Goal: Task Accomplishment & Management: Manage account settings

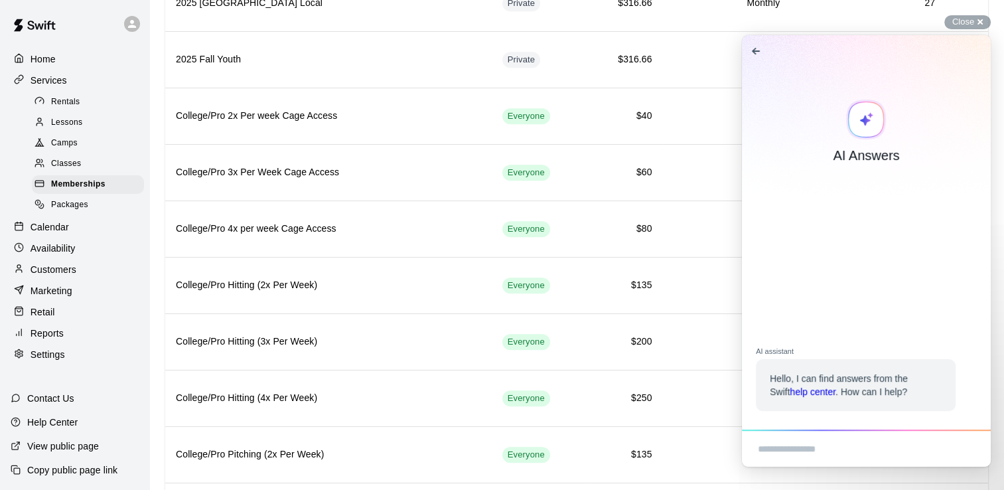
click at [60, 234] on p "Calendar" at bounding box center [50, 226] width 38 height 13
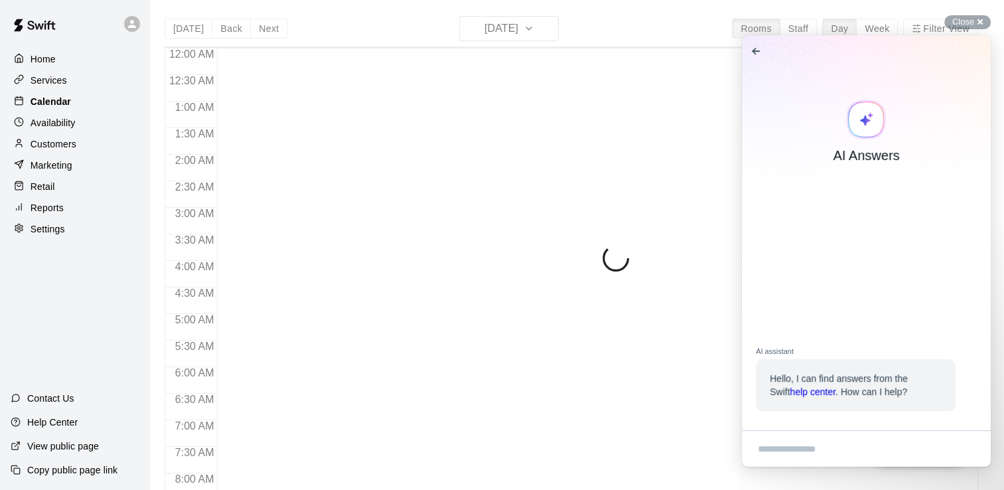
scroll to position [816, 0]
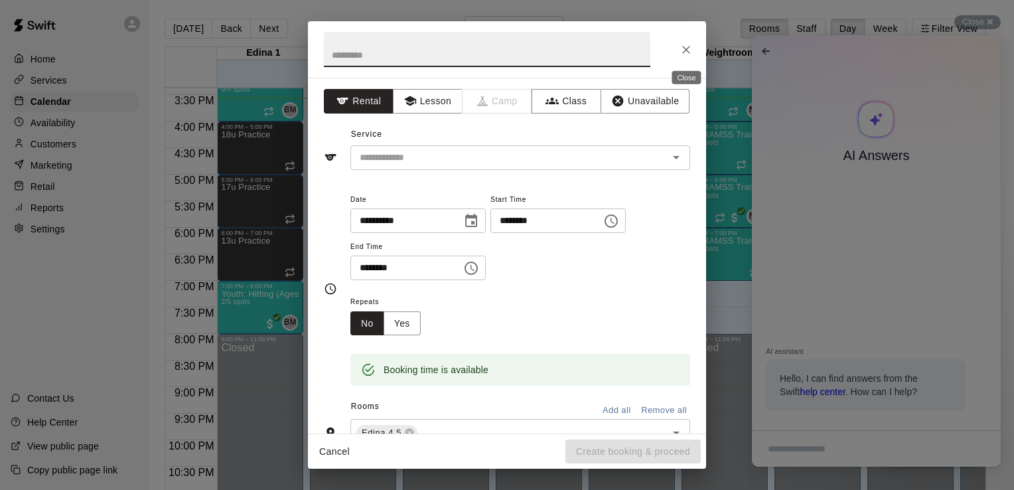
click at [690, 54] on icon "Close" at bounding box center [686, 49] width 13 height 13
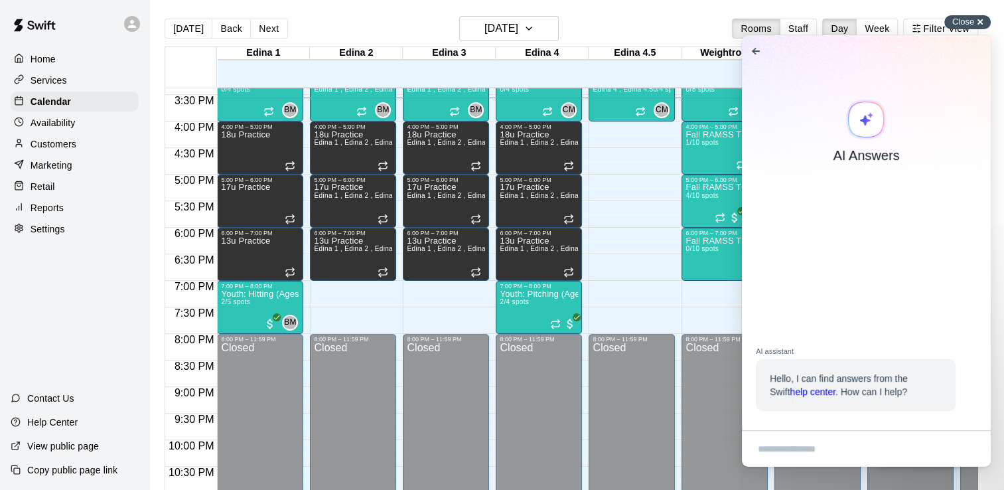
click at [979, 25] on div "Close cross-small" at bounding box center [967, 22] width 46 height 14
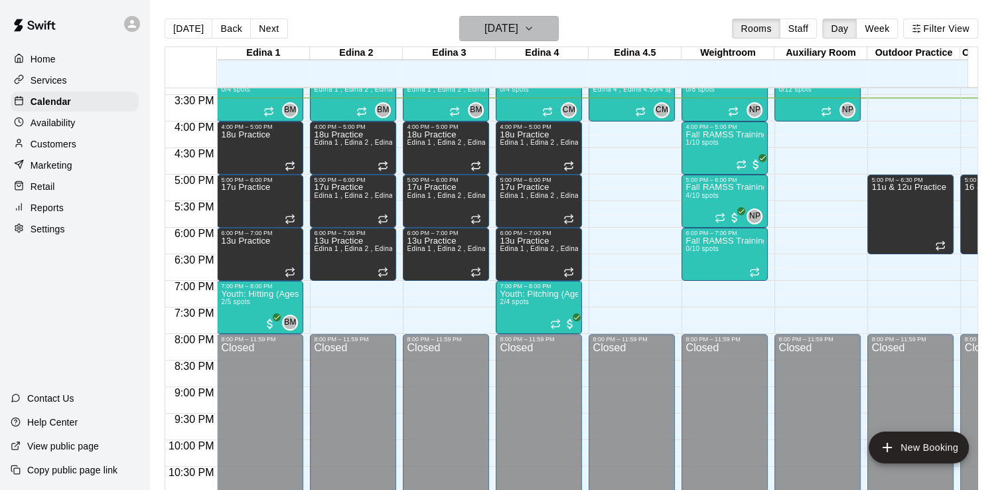
click at [559, 28] on button "[DATE]" at bounding box center [509, 28] width 100 height 25
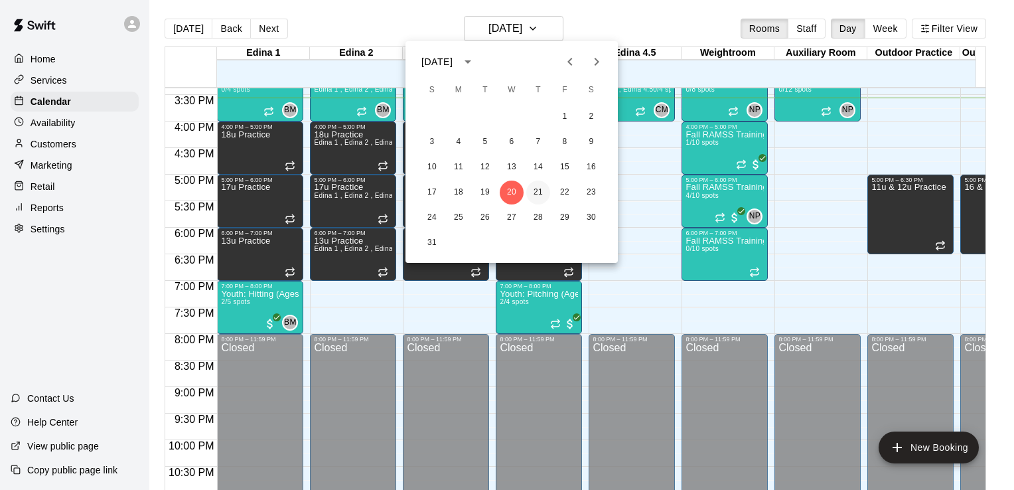
click at [534, 195] on button "21" at bounding box center [538, 192] width 24 height 24
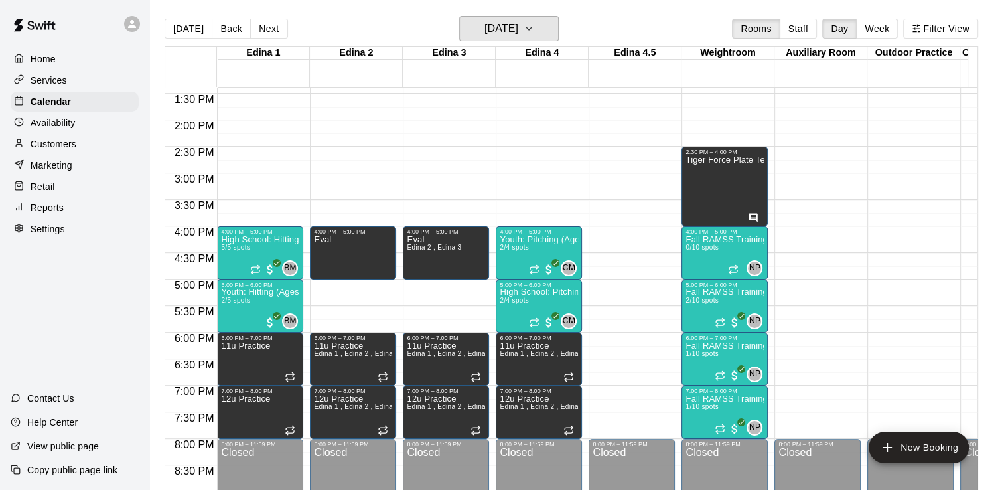
scroll to position [725, 0]
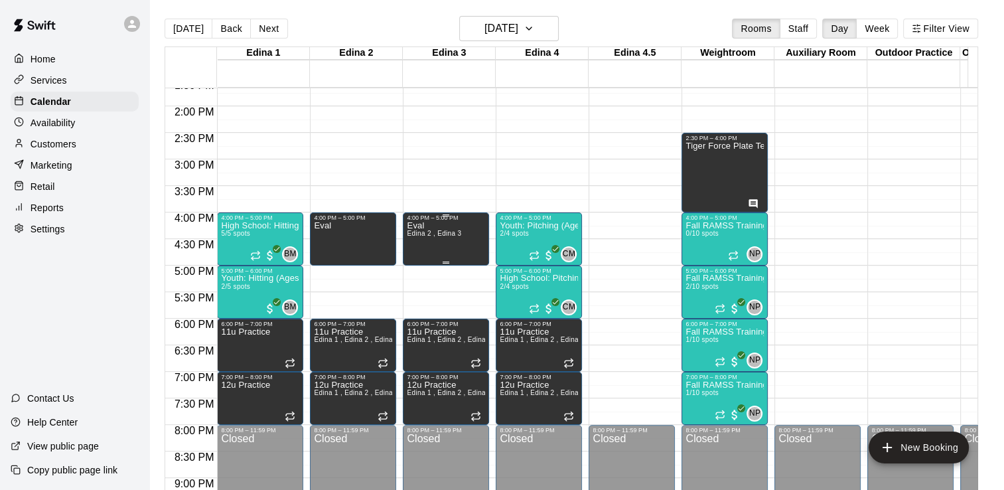
click at [441, 232] on span "Edina 2 , Edina 3" at bounding box center [434, 233] width 54 height 7
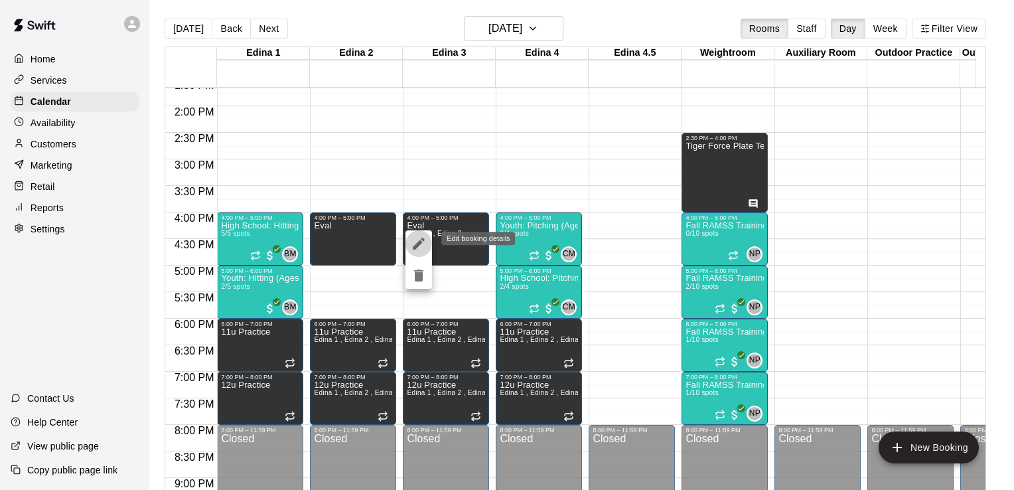
click at [419, 246] on icon "edit" at bounding box center [419, 244] width 12 height 12
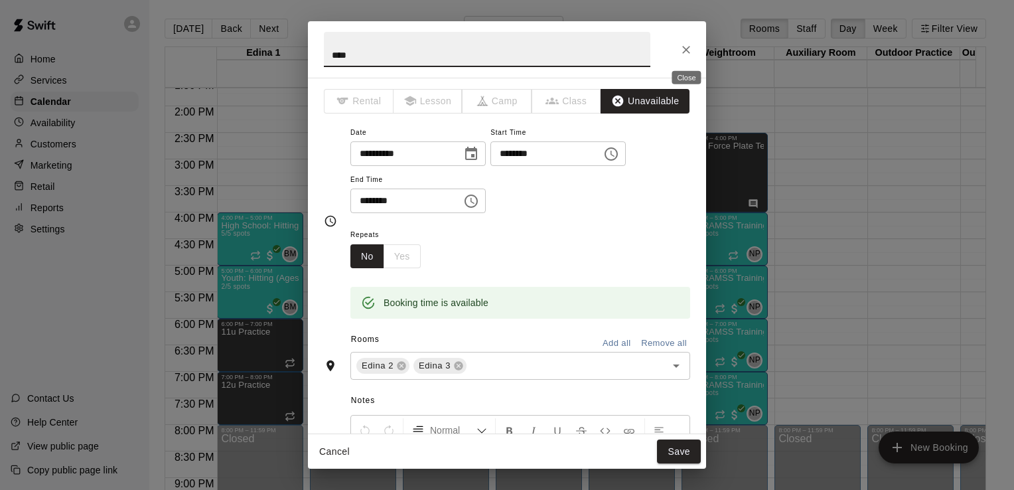
click at [687, 48] on icon "Close" at bounding box center [686, 50] width 8 height 8
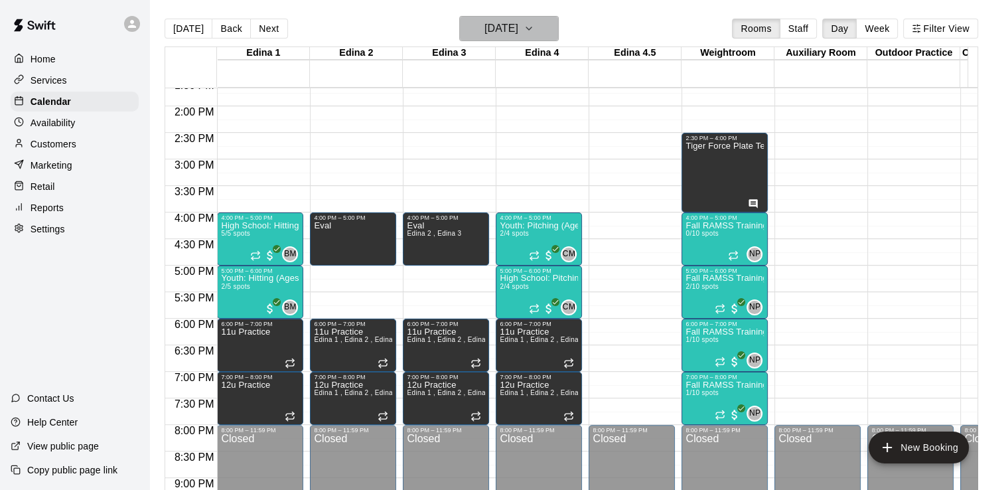
click at [534, 26] on icon "button" at bounding box center [529, 29] width 11 height 16
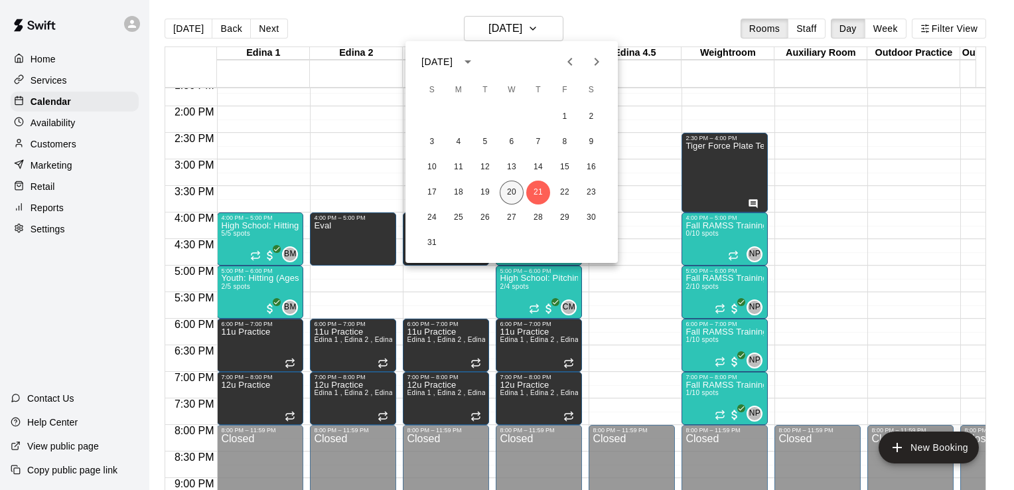
click at [510, 195] on button "20" at bounding box center [512, 192] width 24 height 24
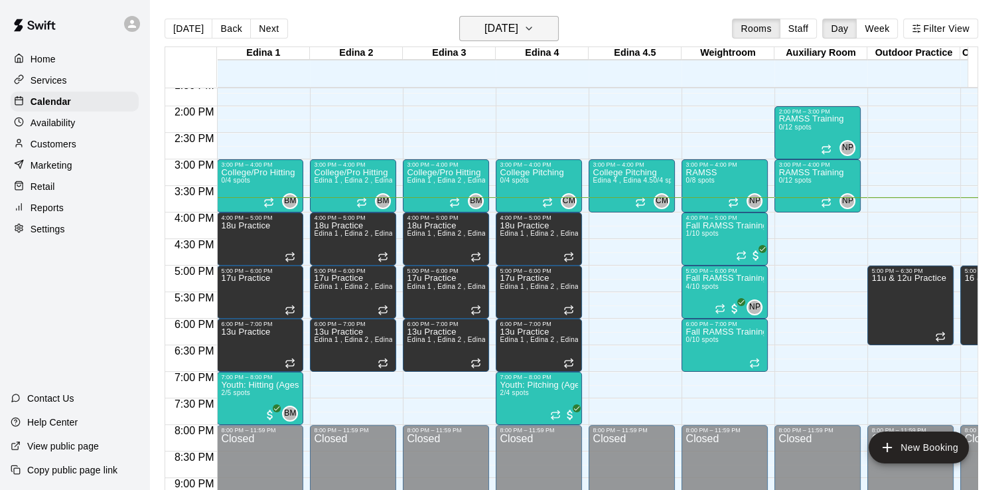
click at [534, 31] on icon "button" at bounding box center [529, 29] width 11 height 16
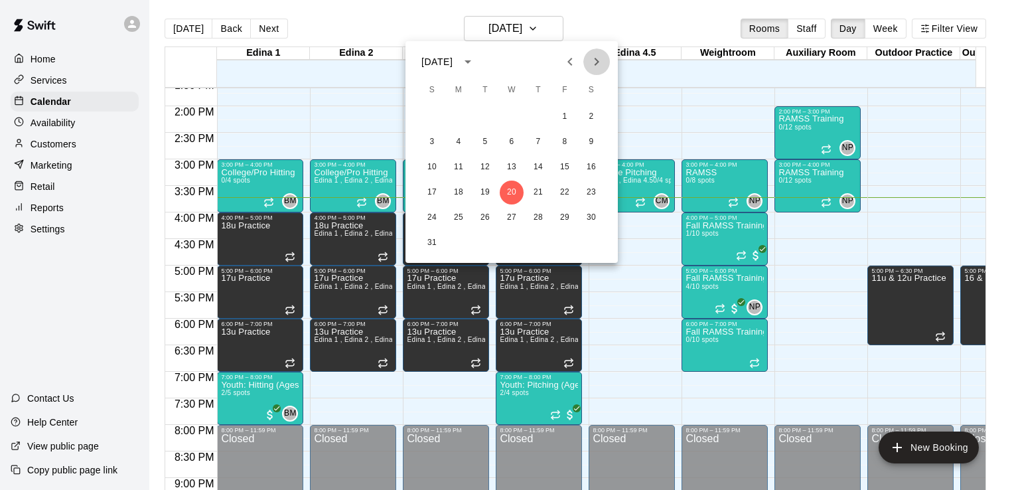
click at [601, 62] on icon "Next month" at bounding box center [597, 62] width 16 height 16
click at [538, 117] on button "4" at bounding box center [538, 117] width 24 height 24
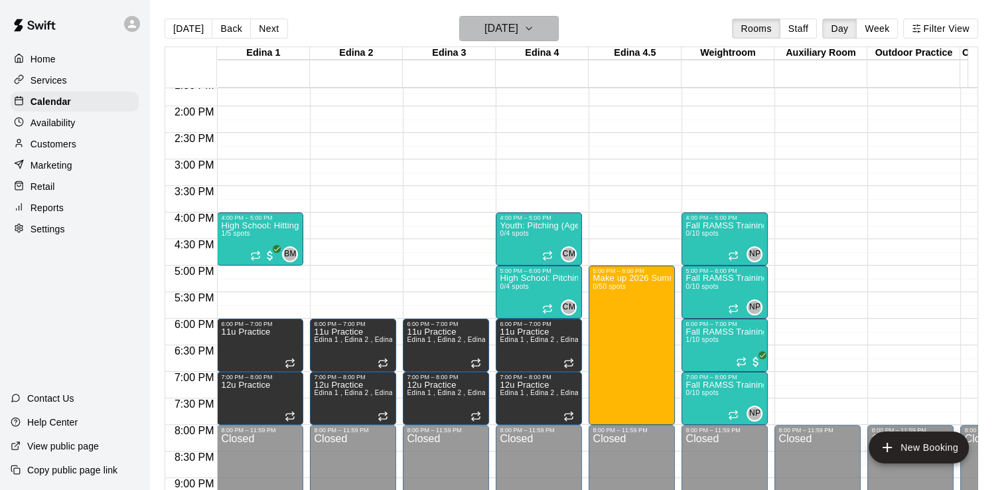
click at [534, 30] on icon "button" at bounding box center [529, 29] width 11 height 16
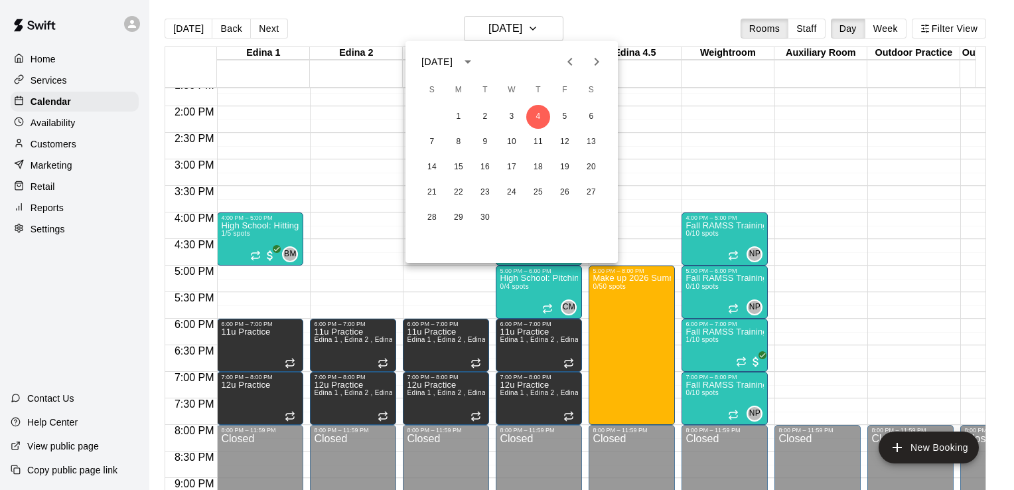
click at [568, 62] on icon "Previous month" at bounding box center [569, 62] width 5 height 8
click at [542, 193] on button "21" at bounding box center [538, 192] width 24 height 24
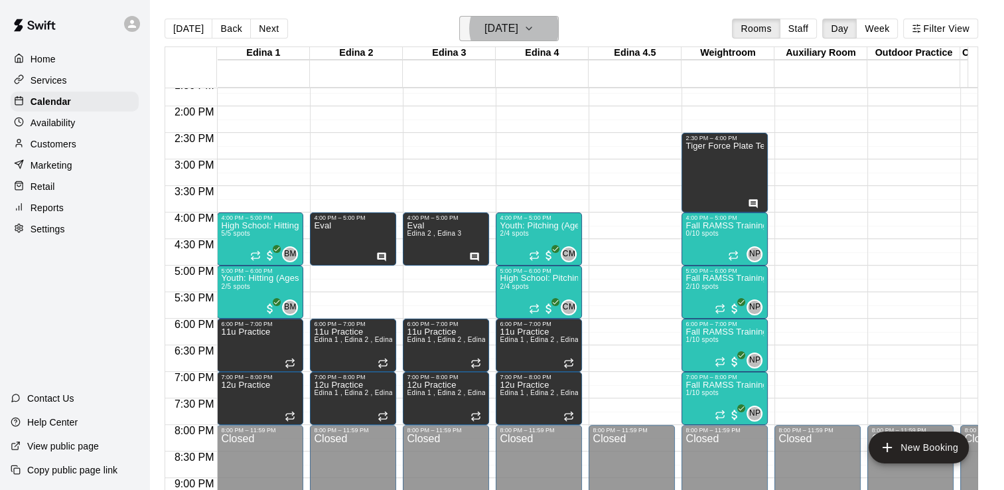
click at [534, 31] on icon "button" at bounding box center [529, 29] width 11 height 16
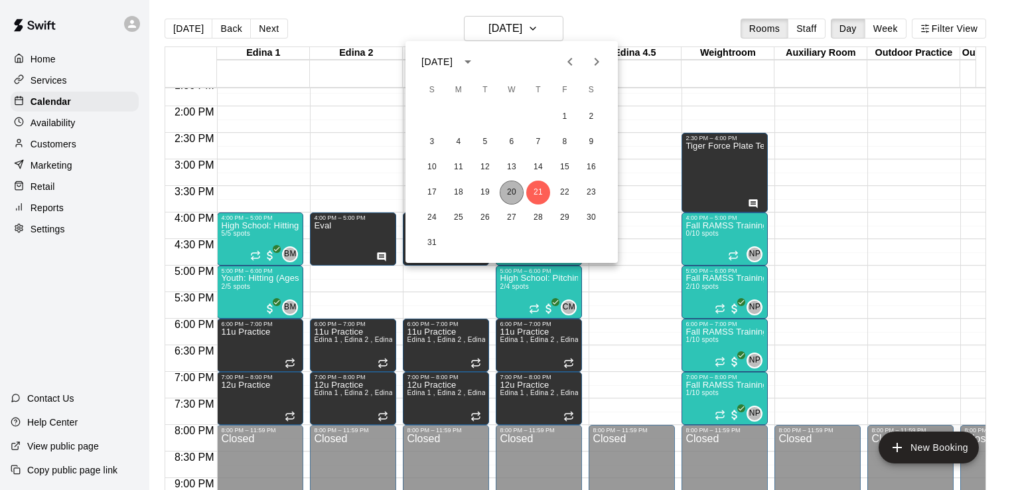
click at [512, 190] on button "20" at bounding box center [512, 192] width 24 height 24
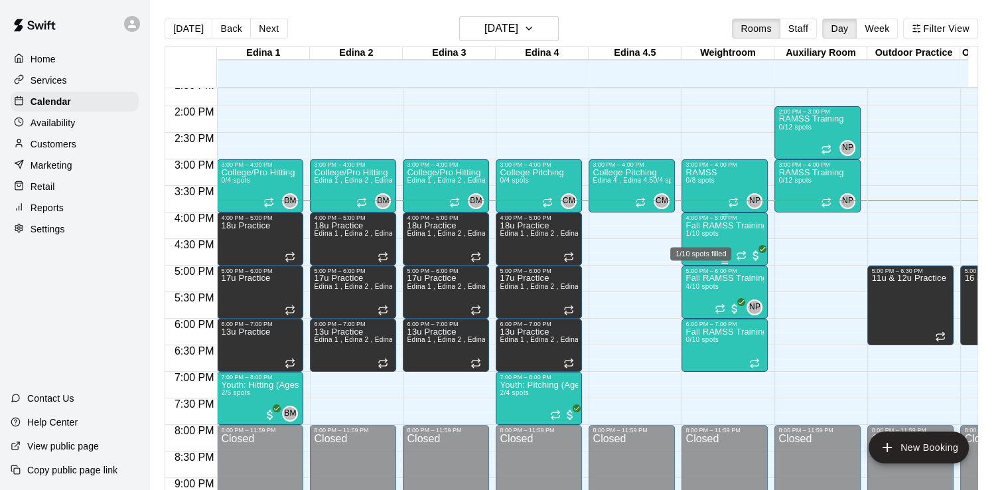
click at [708, 230] on span "1/10 spots" at bounding box center [701, 233] width 33 height 7
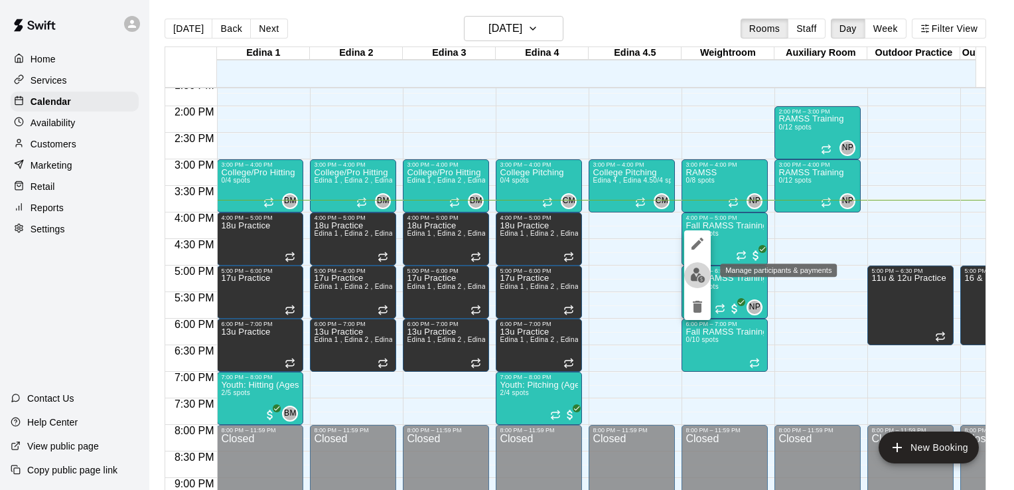
click at [698, 270] on img "edit" at bounding box center [697, 274] width 15 height 15
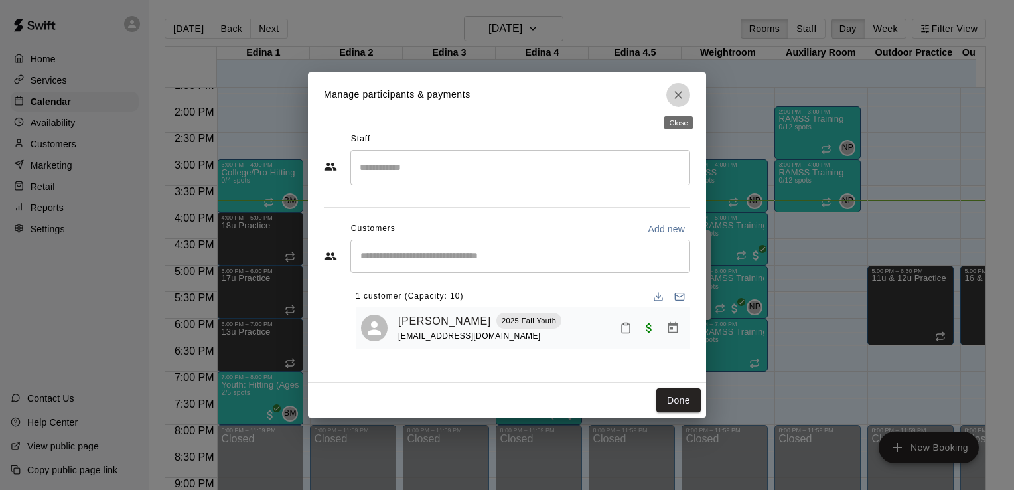
click at [677, 96] on icon "Close" at bounding box center [678, 95] width 8 height 8
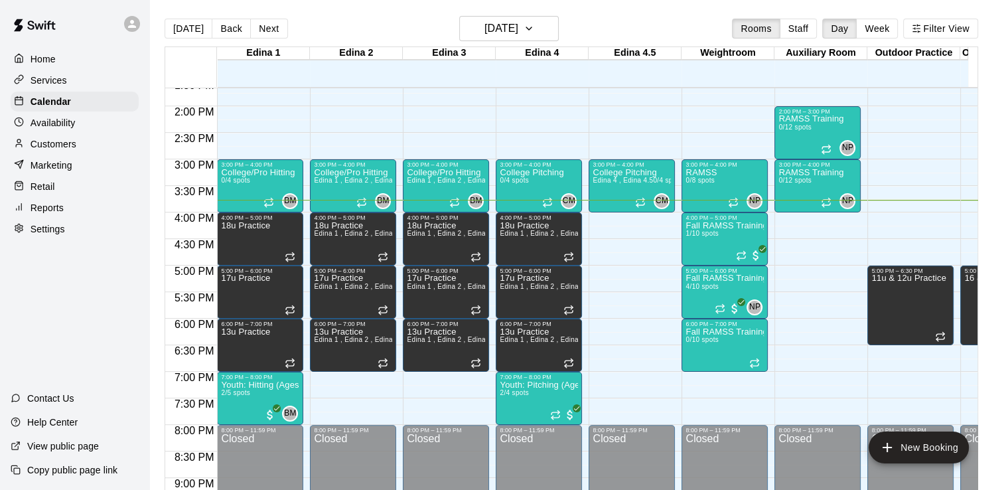
click at [50, 82] on p "Services" at bounding box center [49, 80] width 36 height 13
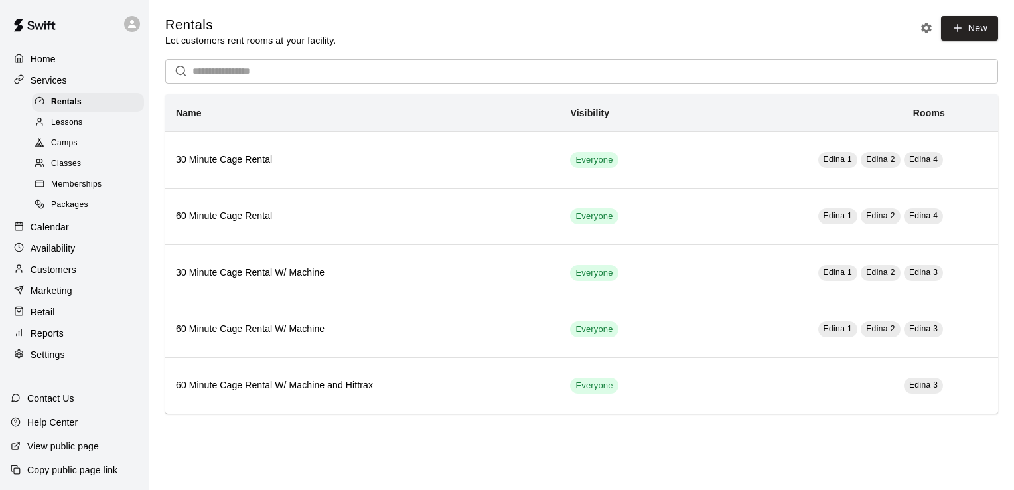
click at [69, 171] on span "Classes" at bounding box center [66, 163] width 30 height 13
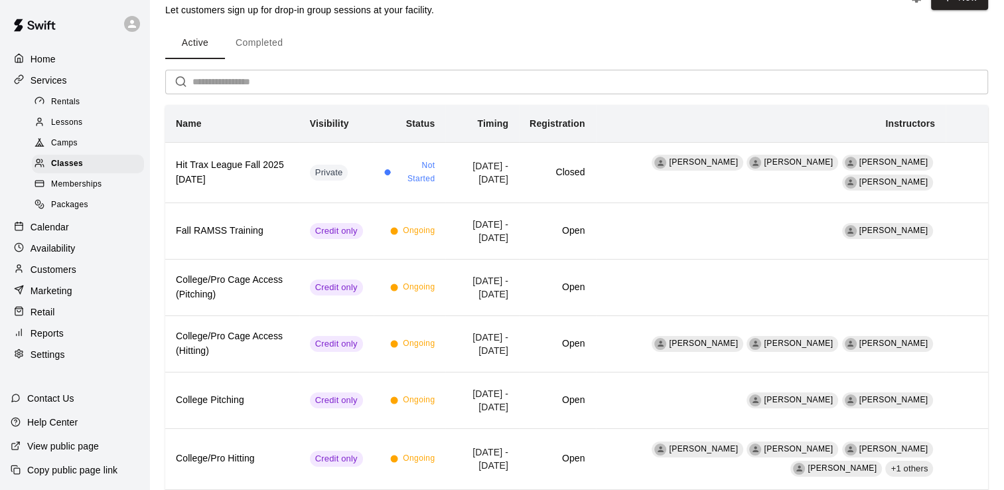
scroll to position [19, 0]
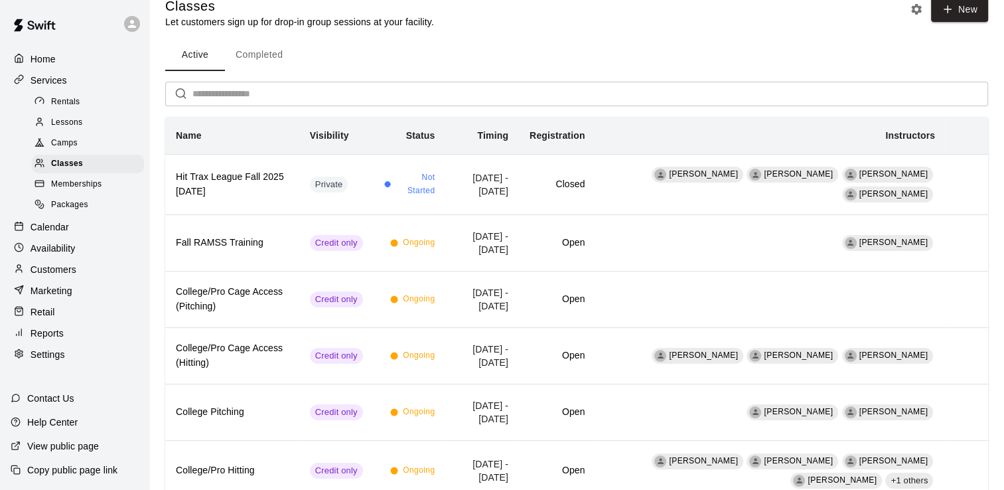
click at [93, 191] on span "Memberships" at bounding box center [76, 184] width 50 height 13
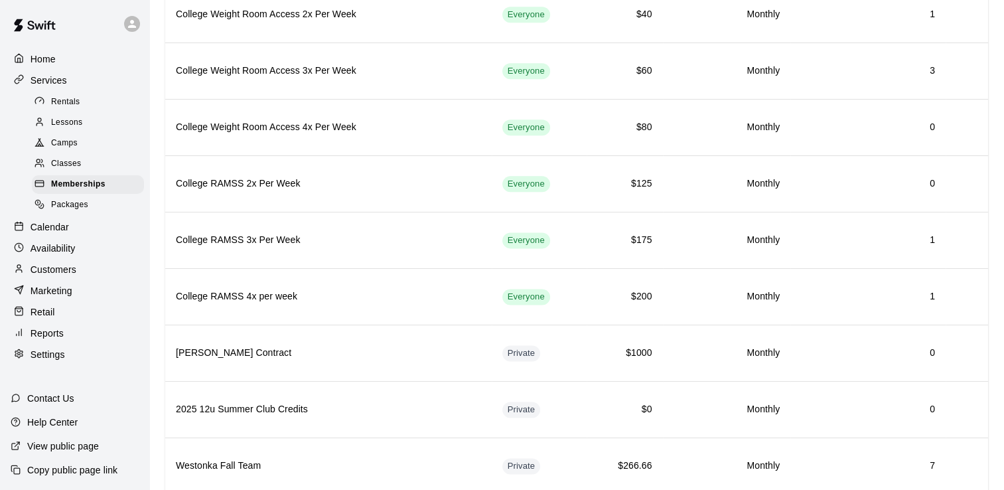
scroll to position [1688, 0]
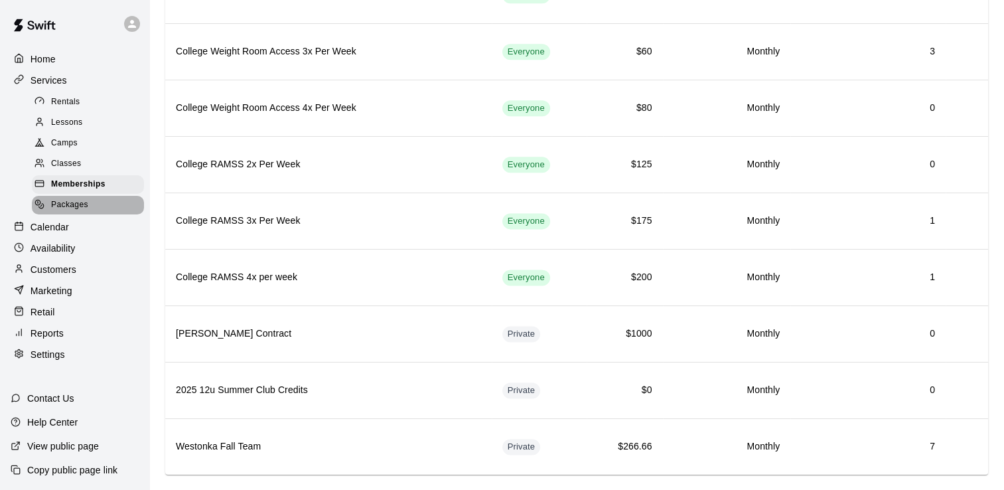
click at [68, 211] on span "Packages" at bounding box center [69, 204] width 37 height 13
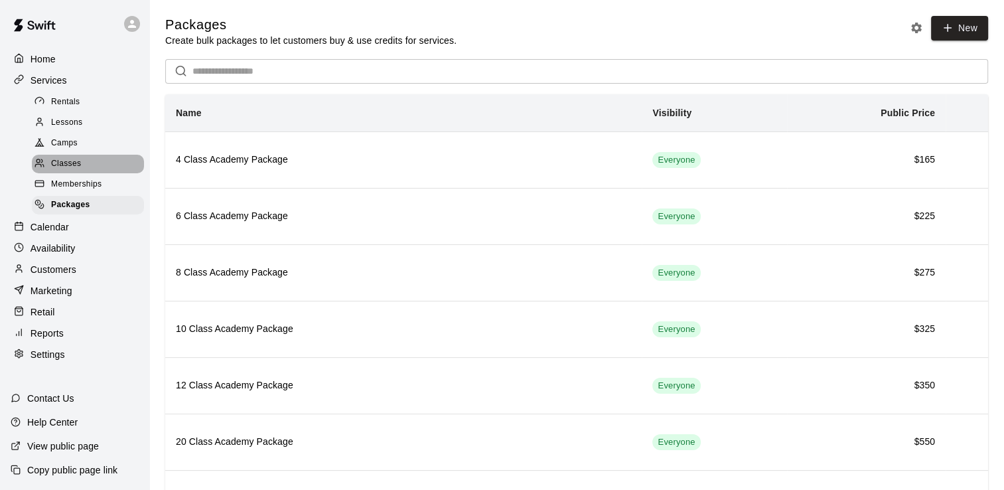
click at [63, 169] on span "Classes" at bounding box center [66, 163] width 30 height 13
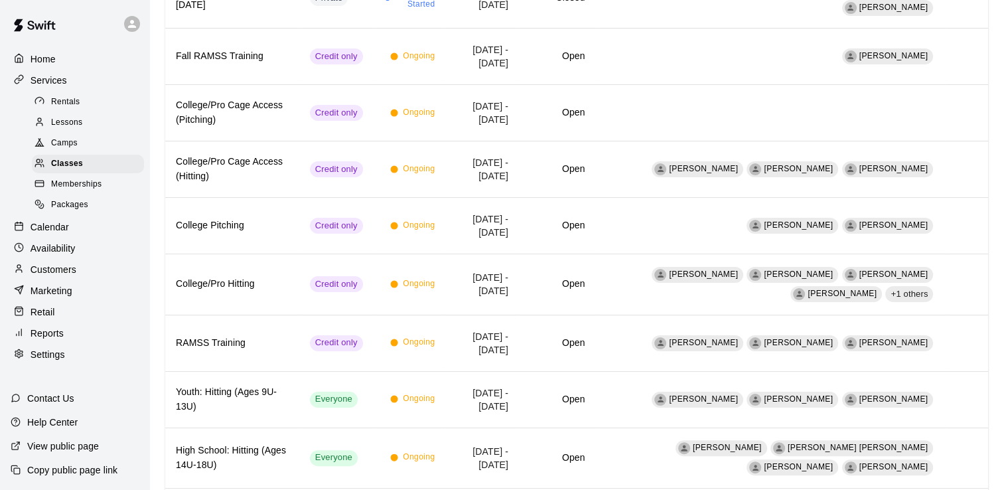
scroll to position [204, 0]
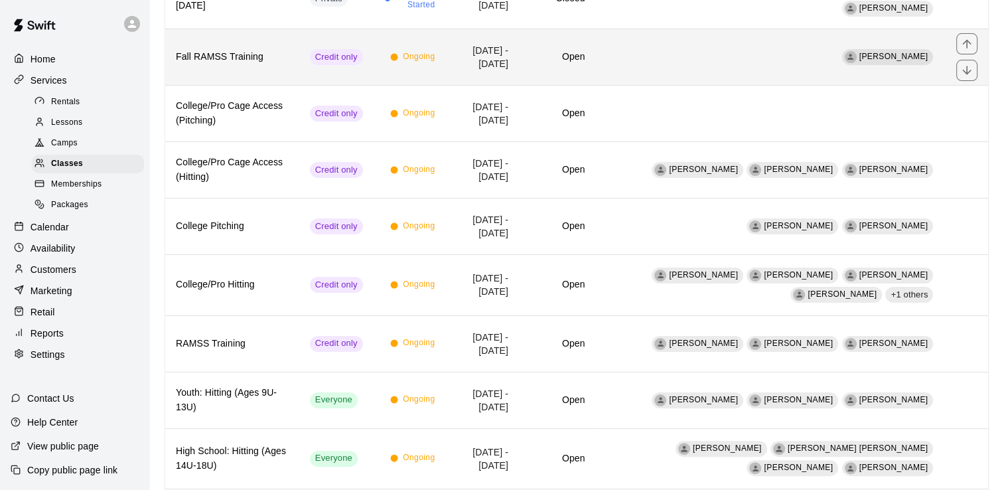
click at [224, 53] on h6 "Fall RAMSS Training" at bounding box center [232, 57] width 113 height 15
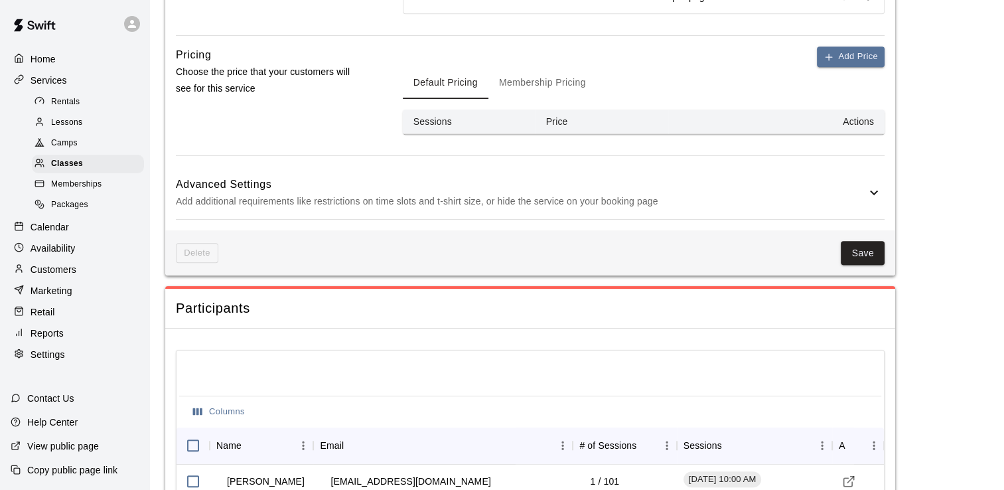
scroll to position [812, 0]
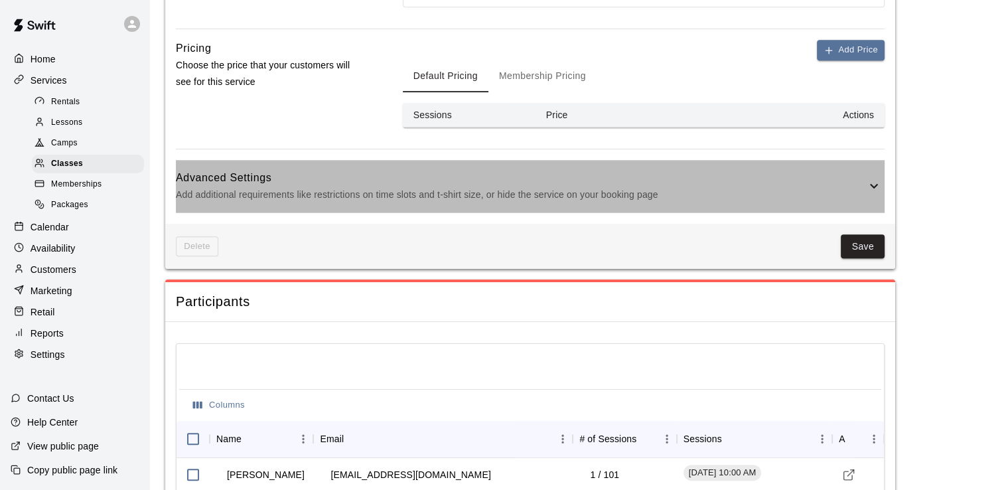
click at [875, 184] on icon at bounding box center [874, 186] width 8 height 5
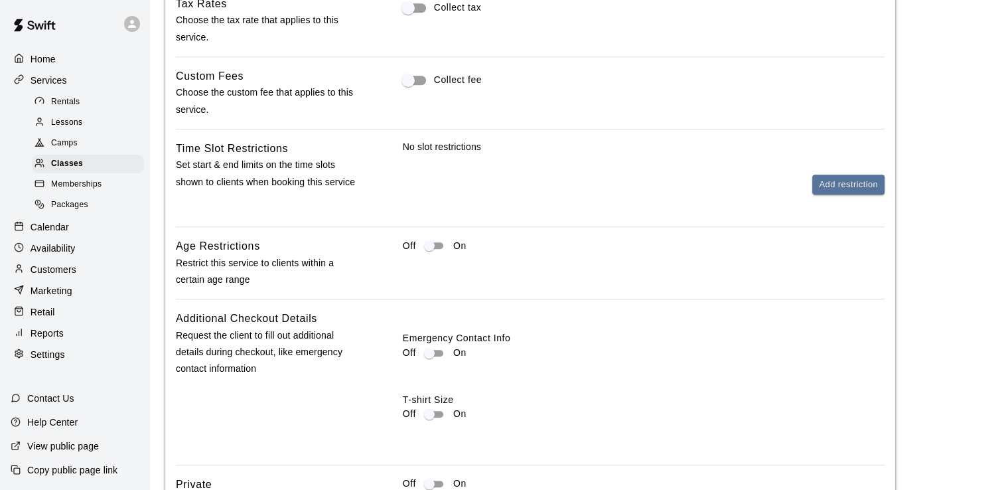
scroll to position [1043, 0]
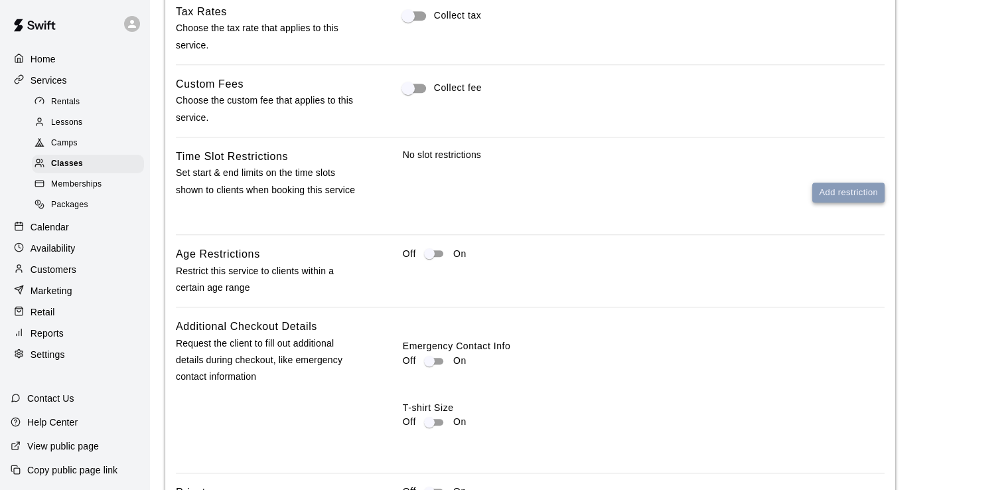
click at [836, 190] on button "Add restriction" at bounding box center [848, 192] width 72 height 21
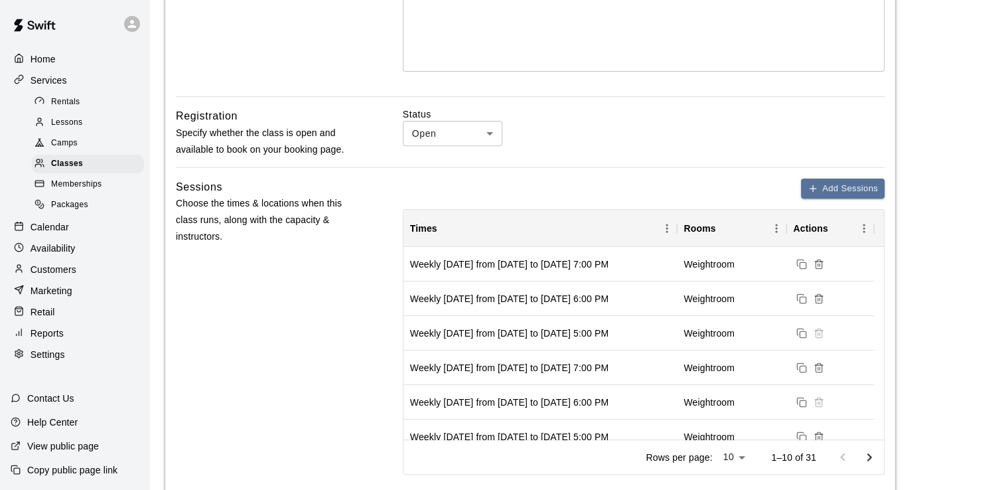
scroll to position [348, 0]
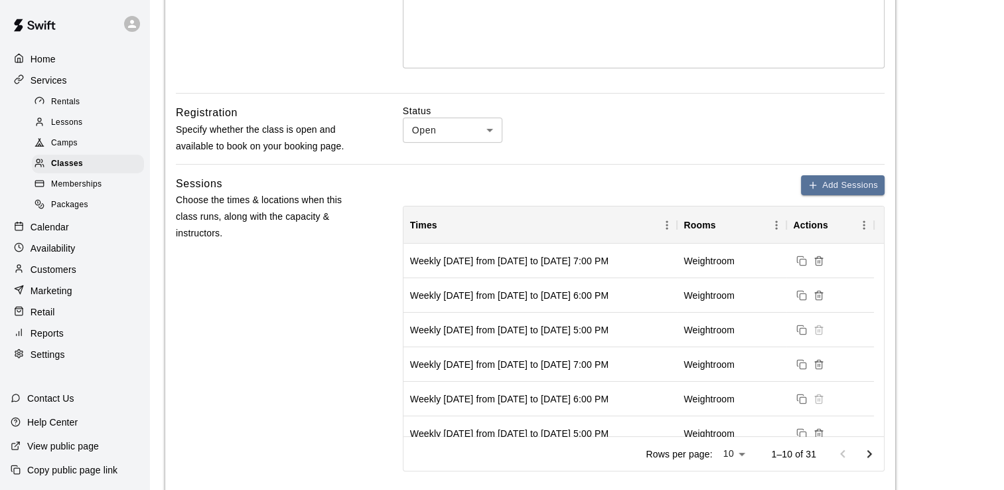
click at [66, 426] on p "Help Center" at bounding box center [52, 421] width 50 height 13
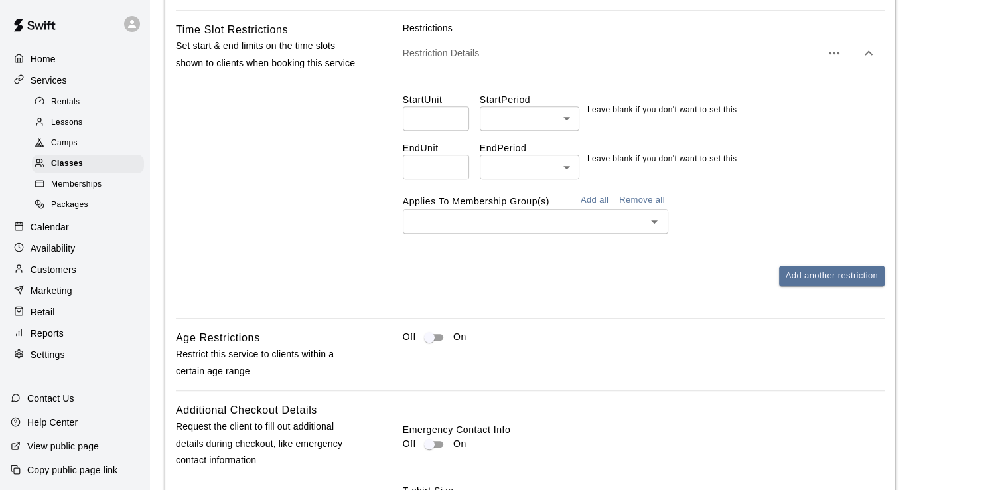
scroll to position [1186, 0]
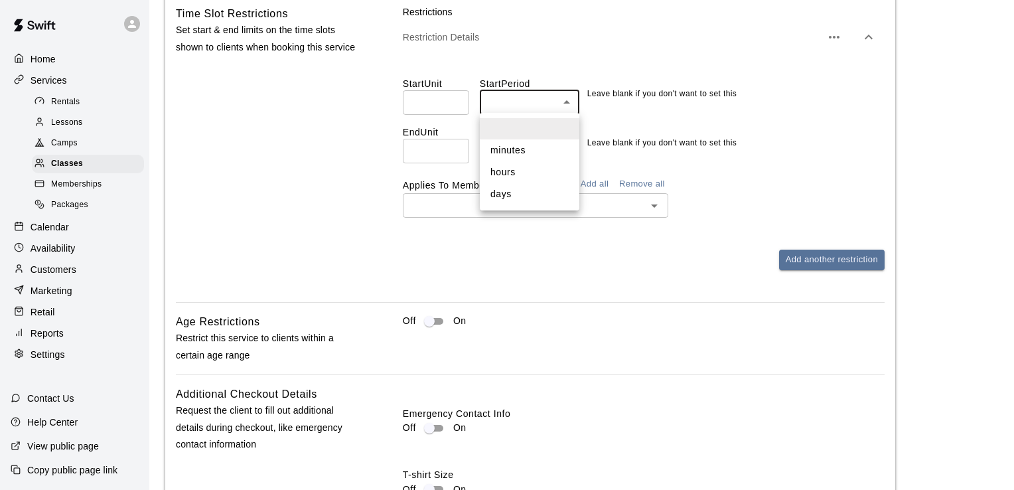
click at [571, 100] on body "**********" at bounding box center [507, 190] width 1014 height 2753
click at [571, 100] on div at bounding box center [507, 245] width 1014 height 490
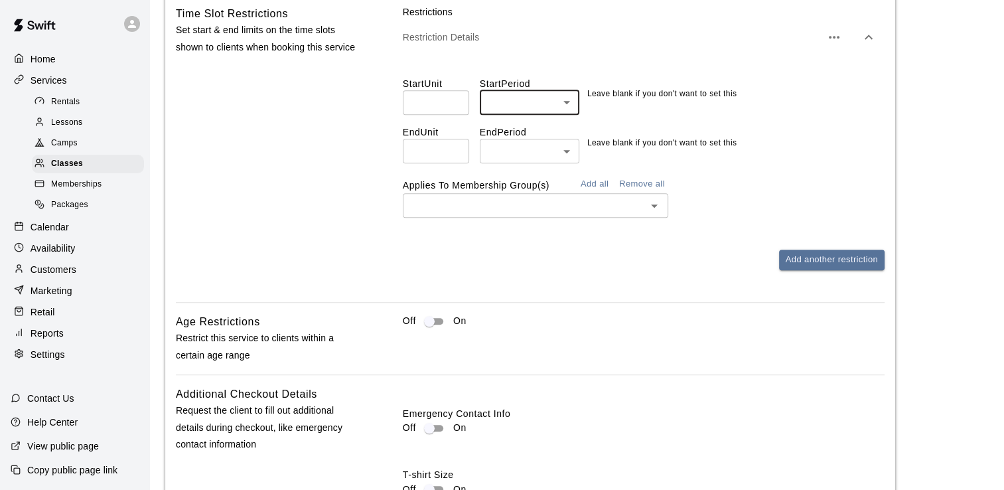
click at [432, 149] on input "number" at bounding box center [436, 151] width 66 height 25
type input "**"
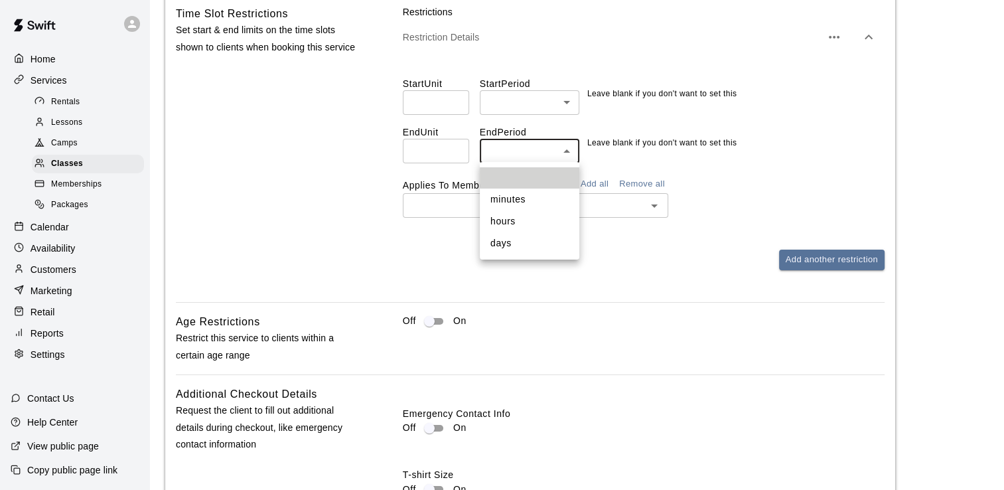
click at [565, 150] on body "**********" at bounding box center [502, 190] width 1004 height 2753
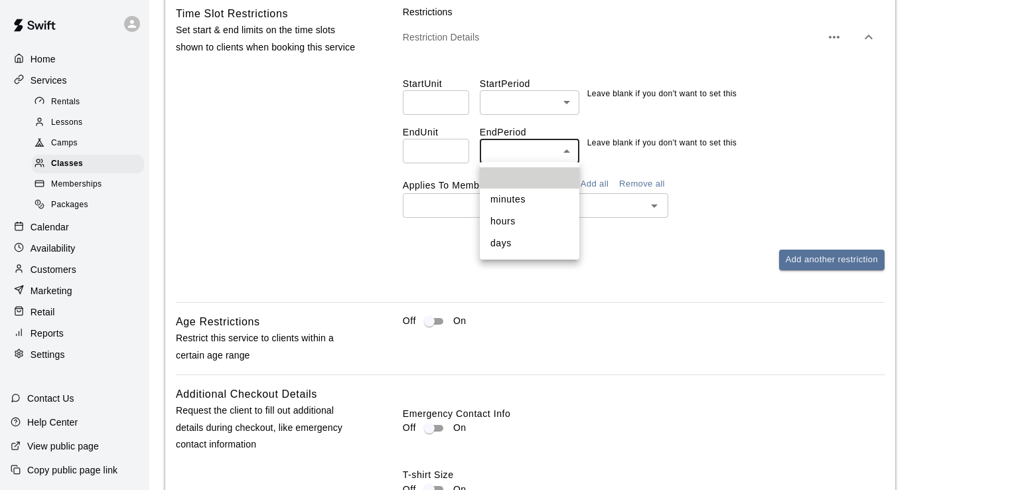
click at [515, 222] on li "hours" at bounding box center [530, 221] width 100 height 22
type input "*****"
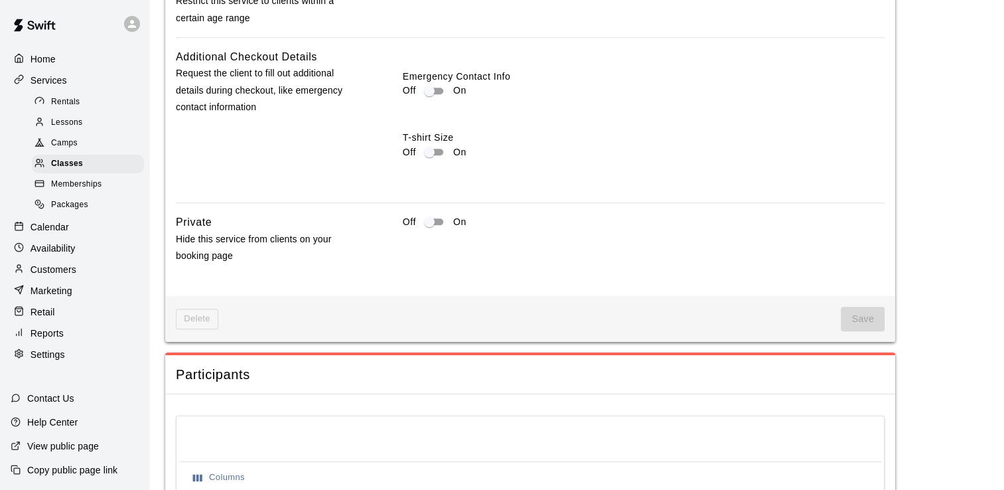
scroll to position [1526, 0]
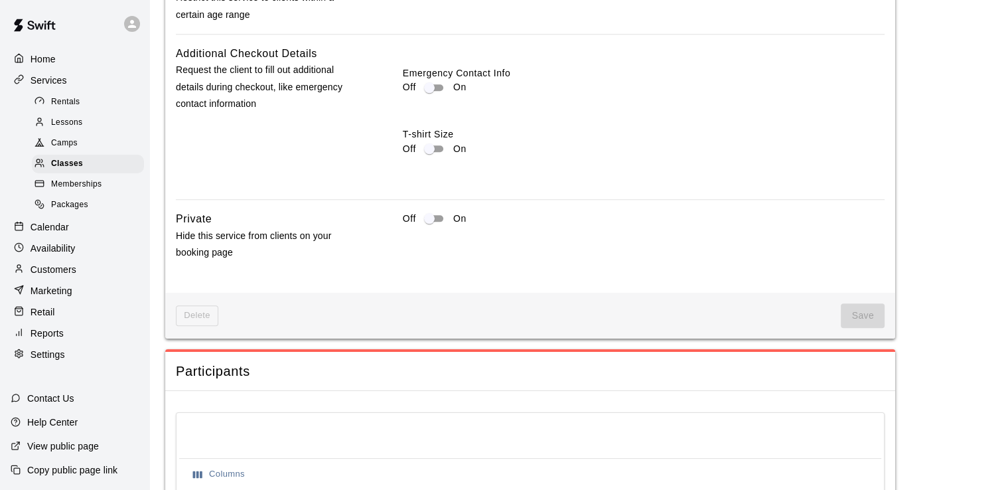
click at [624, 226] on div "Off On" at bounding box center [644, 223] width 482 height 27
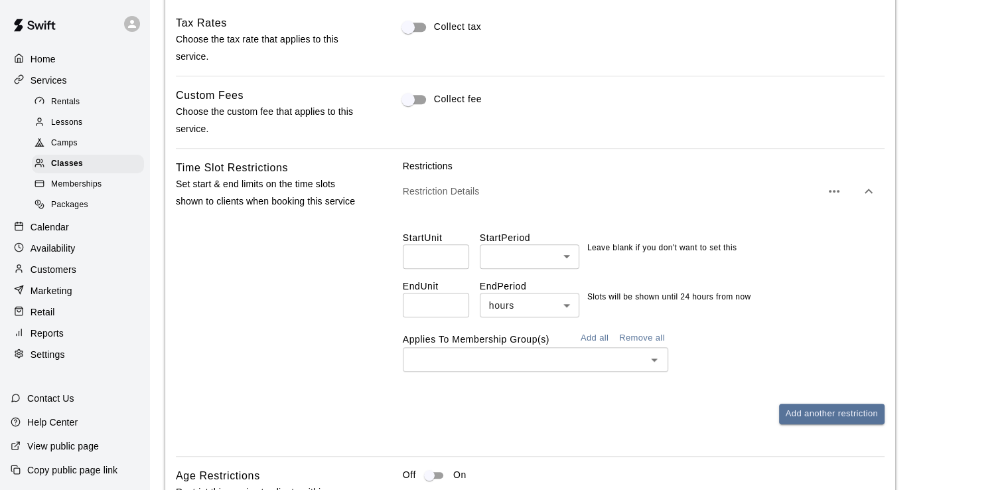
scroll to position [987, 0]
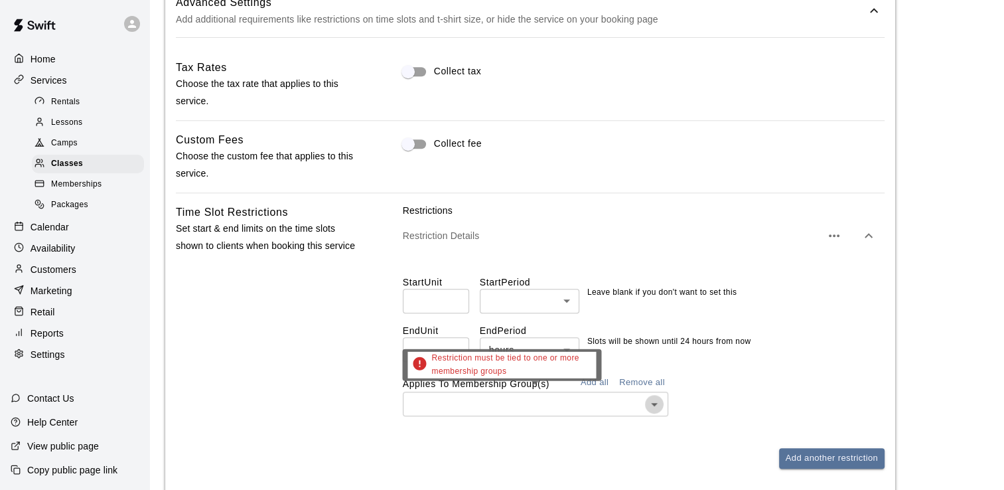
click at [653, 405] on icon "Open" at bounding box center [654, 404] width 16 height 16
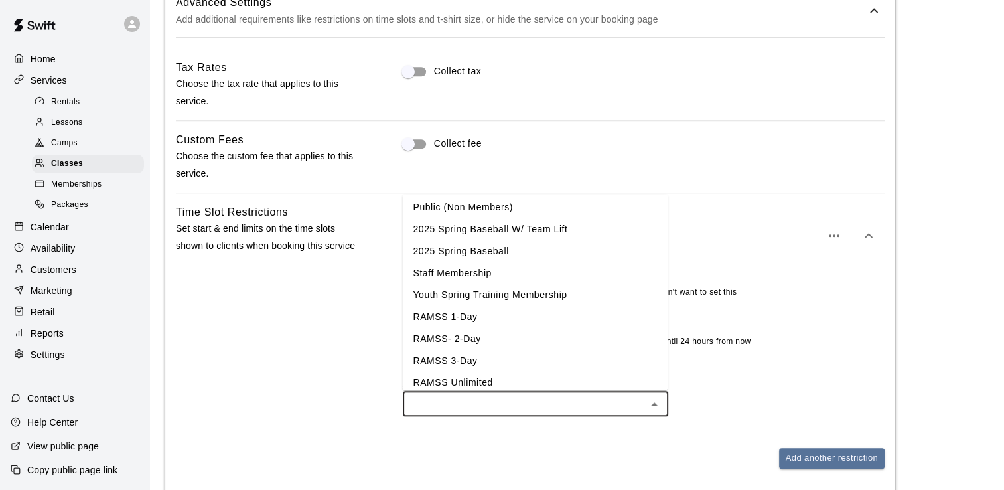
scroll to position [0, 0]
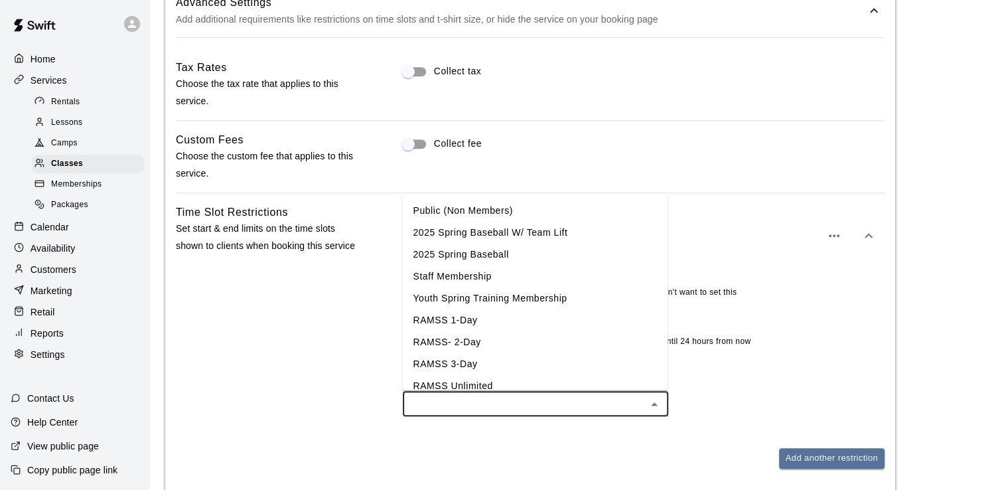
click at [502, 213] on li "Public (Non Members)" at bounding box center [534, 210] width 265 height 22
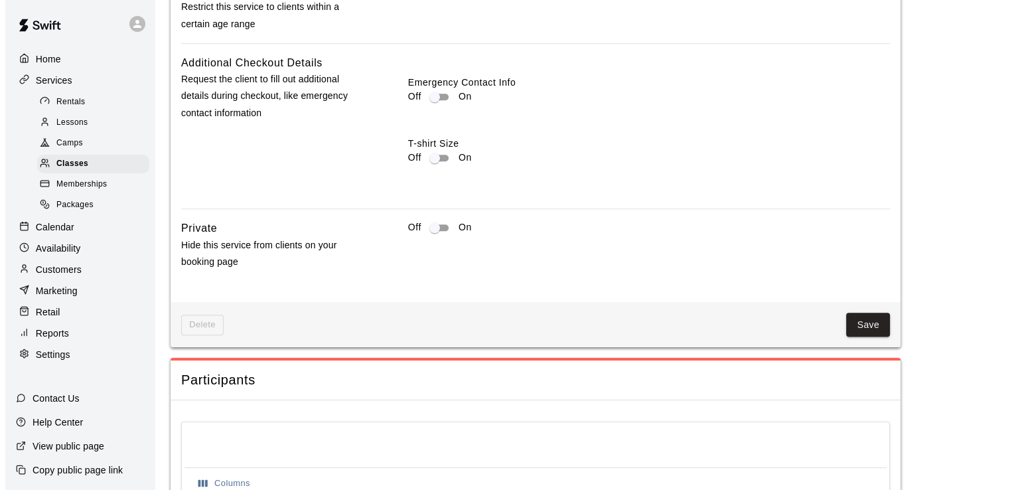
scroll to position [1526, 0]
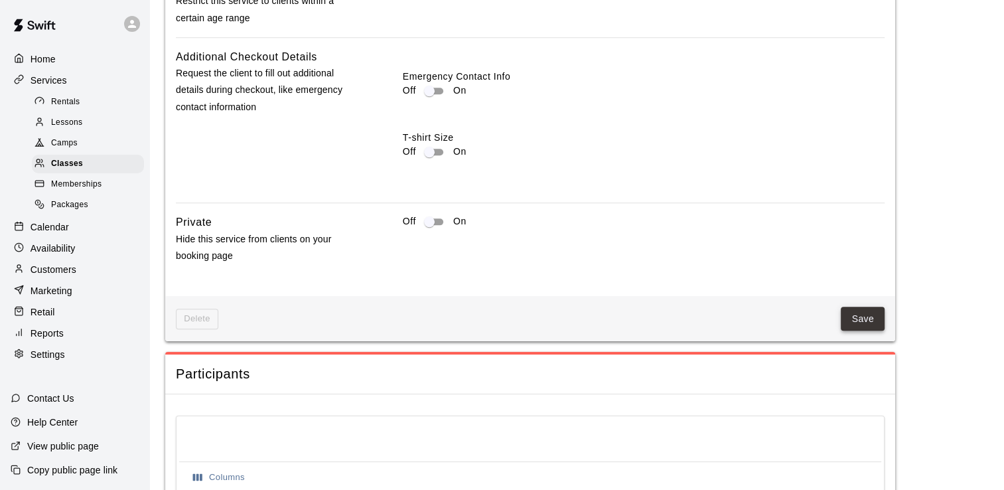
click at [860, 317] on button "Save" at bounding box center [863, 319] width 44 height 25
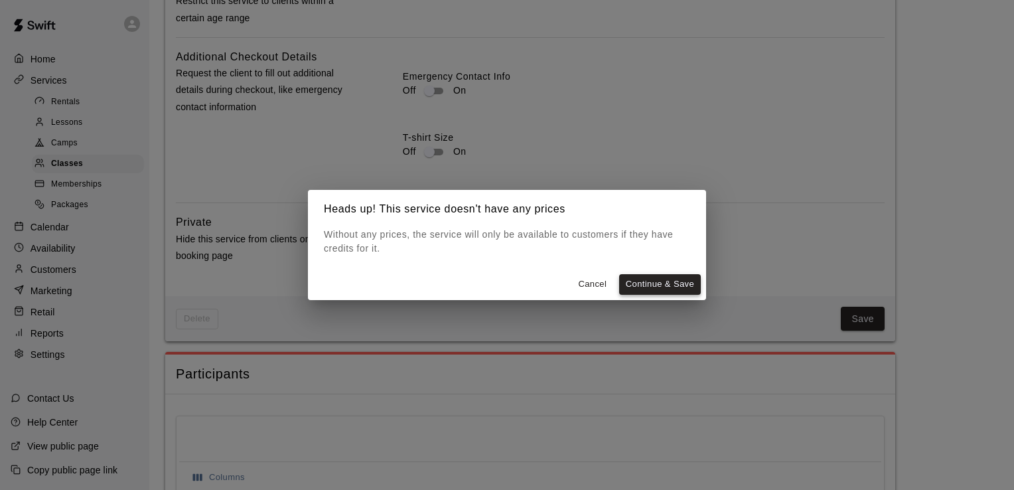
click at [669, 286] on button "Continue & Save" at bounding box center [660, 284] width 82 height 21
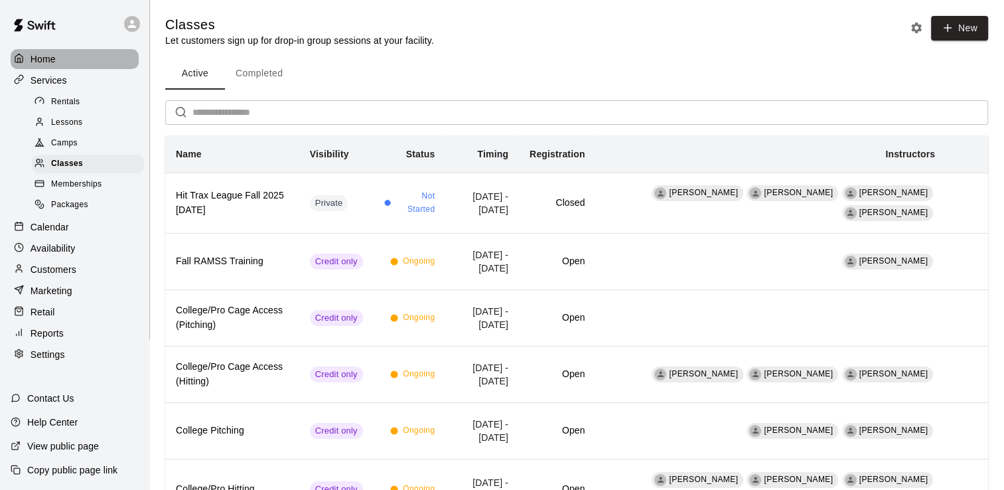
click at [41, 60] on p "Home" at bounding box center [43, 58] width 25 height 13
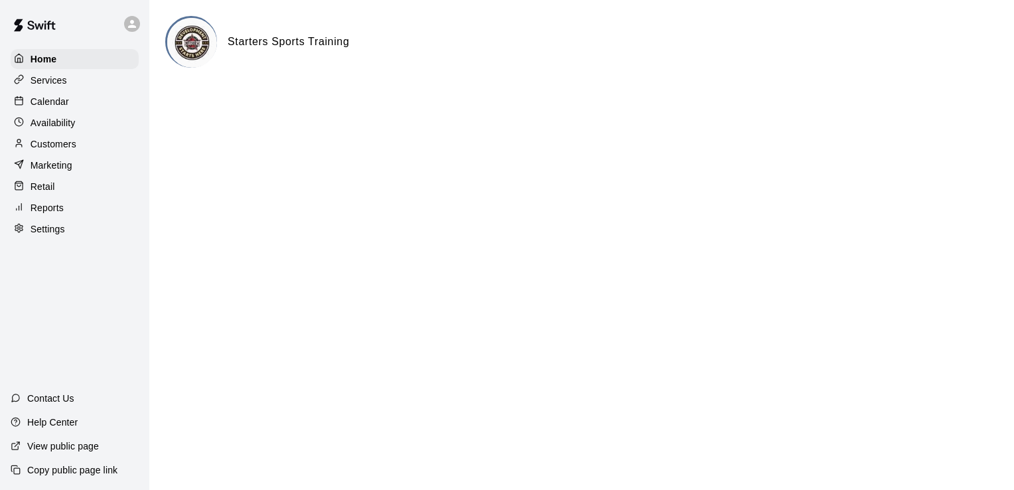
click at [56, 105] on p "Calendar" at bounding box center [50, 101] width 38 height 13
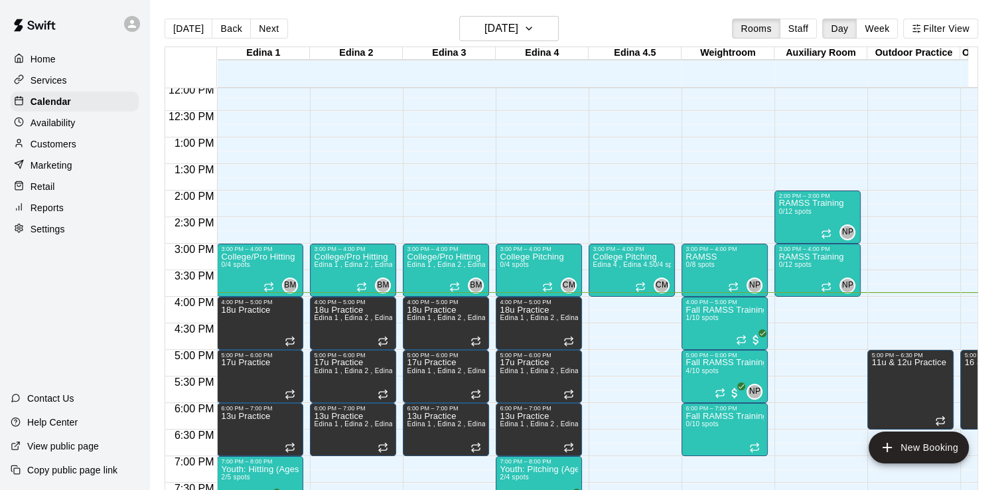
scroll to position [623, 0]
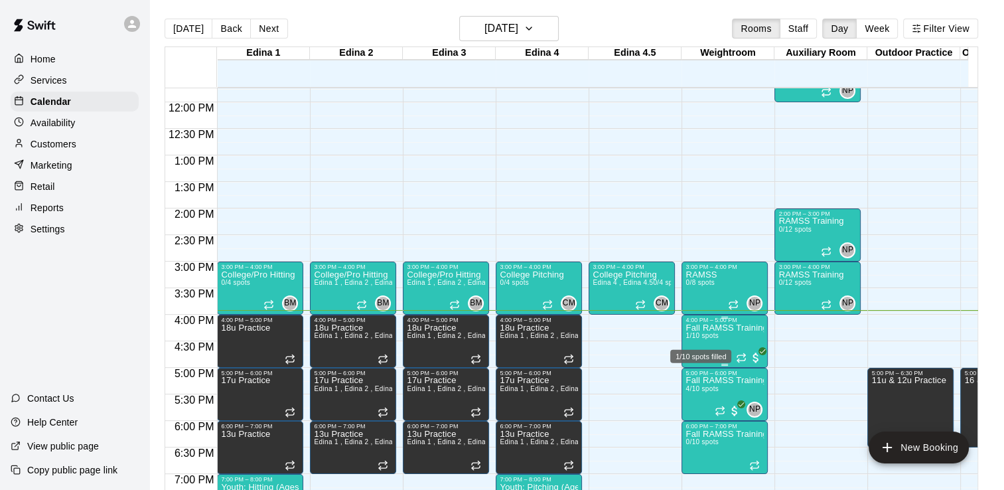
click at [701, 333] on span "1/10 spots" at bounding box center [701, 335] width 33 height 7
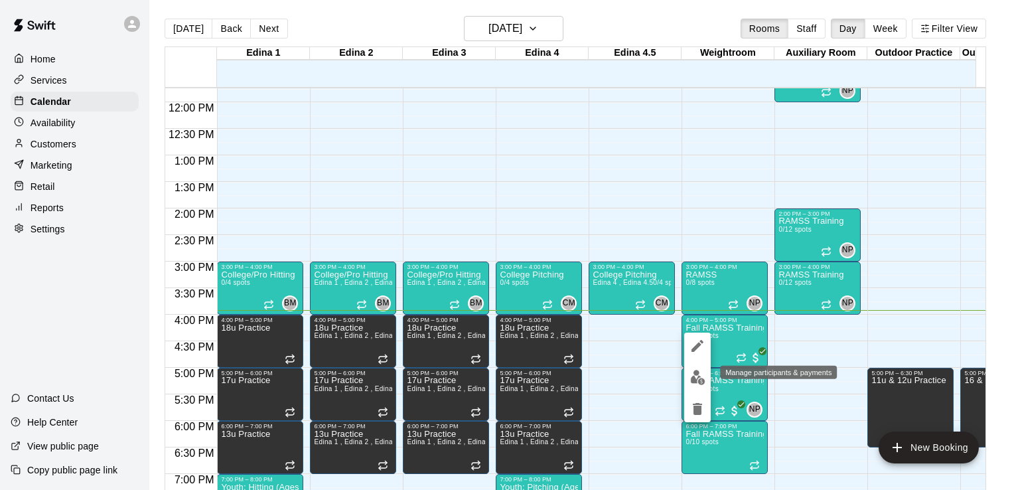
click at [699, 381] on img "edit" at bounding box center [697, 377] width 15 height 15
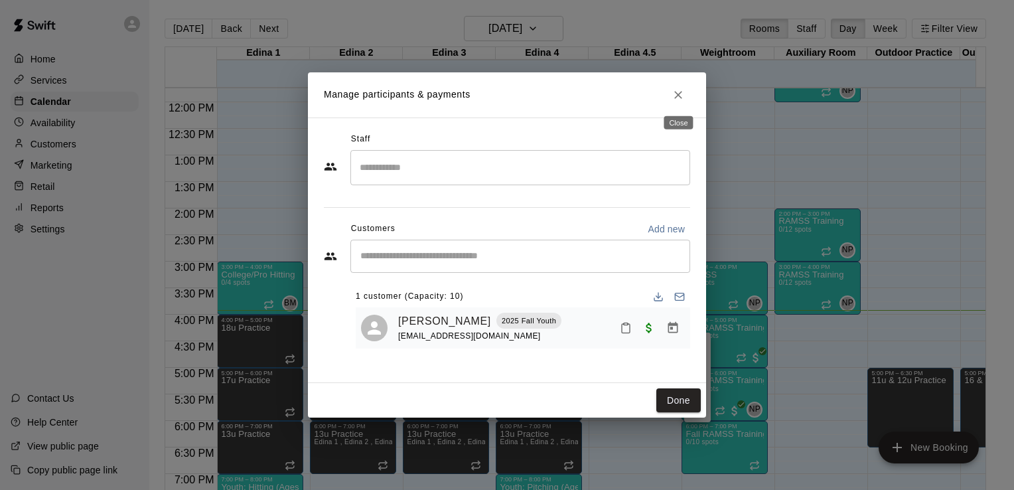
click at [680, 96] on icon "Close" at bounding box center [678, 94] width 13 height 13
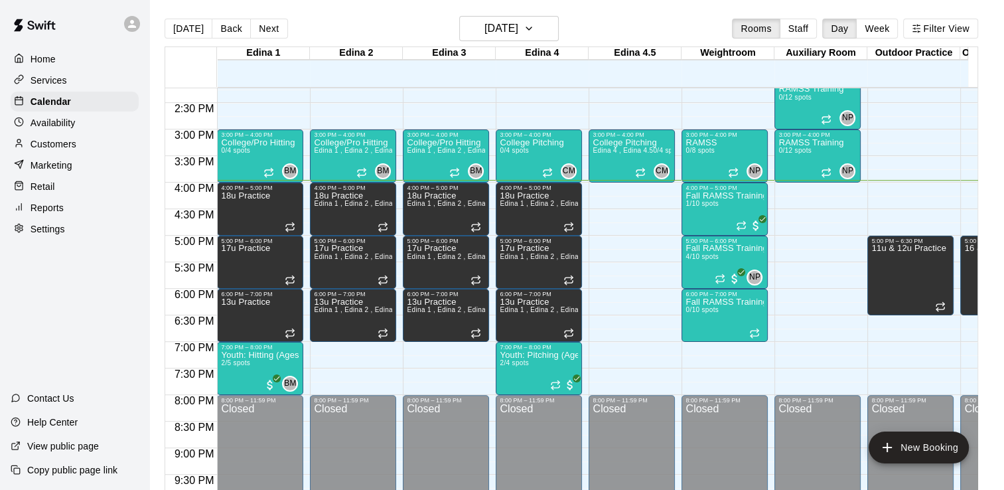
scroll to position [751, 0]
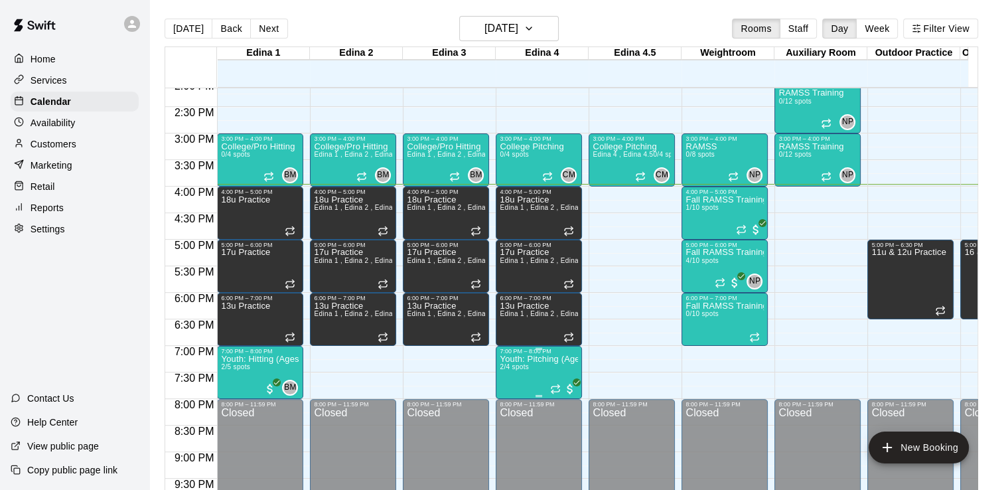
click at [541, 359] on p "Youth: Pitching (Ages 9U-13U)" at bounding box center [539, 359] width 78 height 0
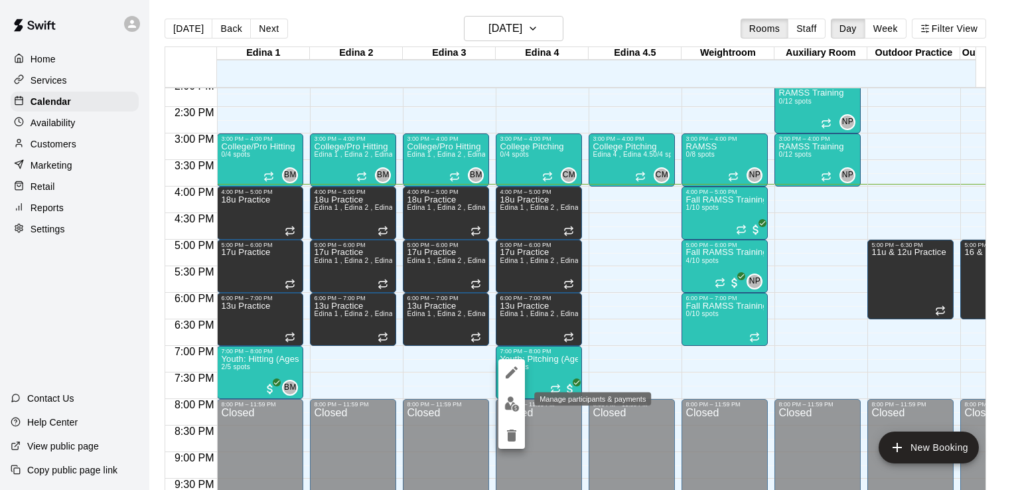
click at [509, 401] on img "edit" at bounding box center [511, 403] width 15 height 15
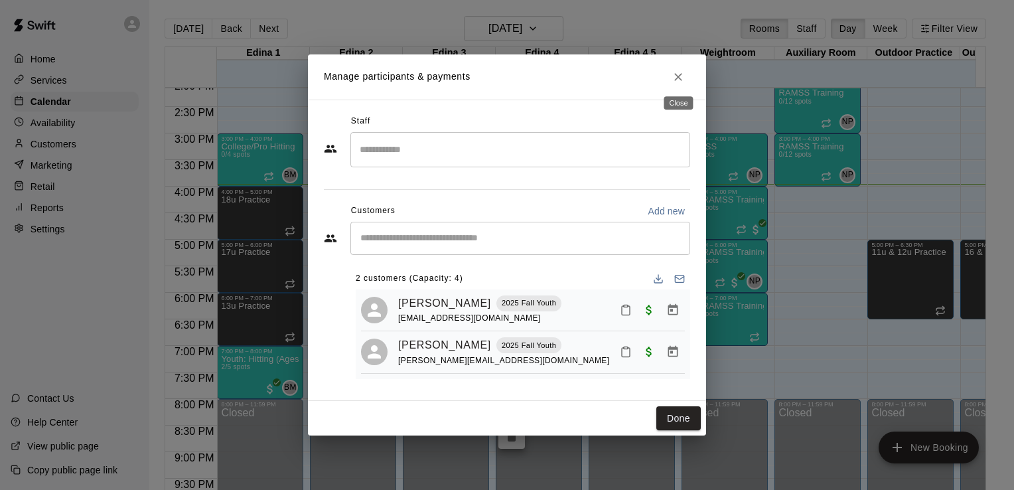
click at [682, 75] on icon "Close" at bounding box center [678, 76] width 13 height 13
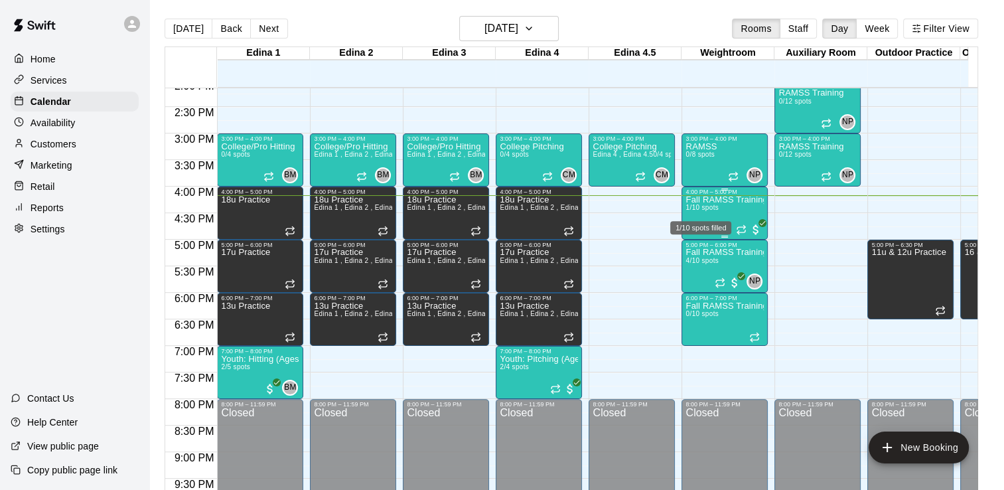
click at [701, 206] on span "1/10 spots" at bounding box center [701, 207] width 33 height 7
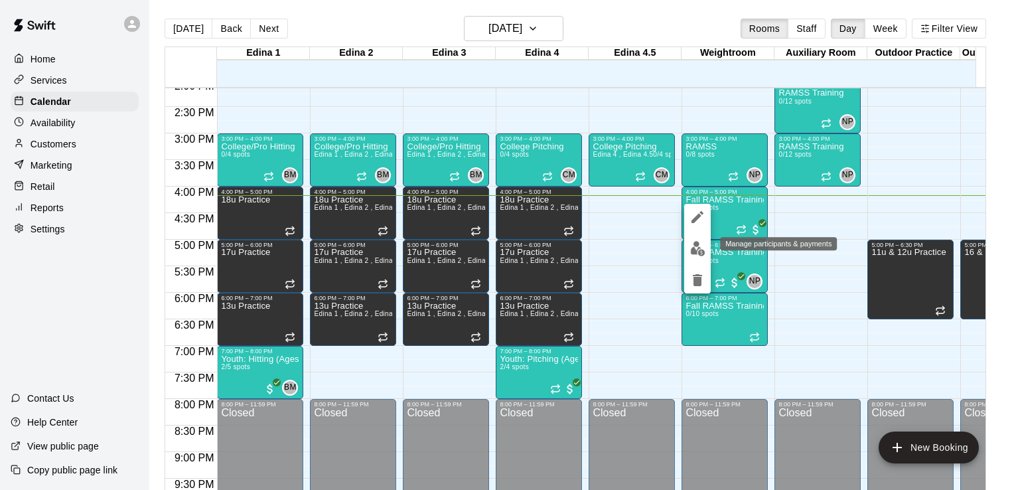
click at [695, 245] on img "edit" at bounding box center [697, 248] width 15 height 15
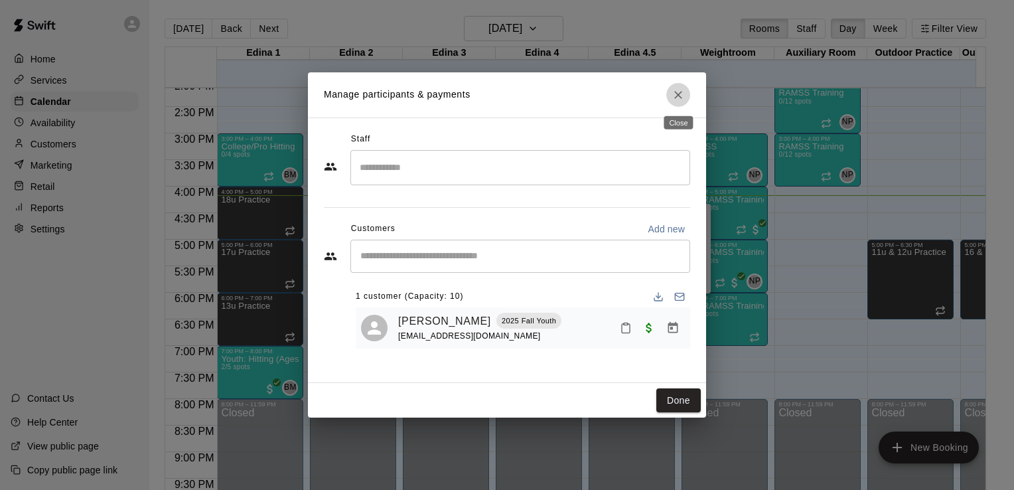
click at [678, 97] on icon "Close" at bounding box center [678, 94] width 13 height 13
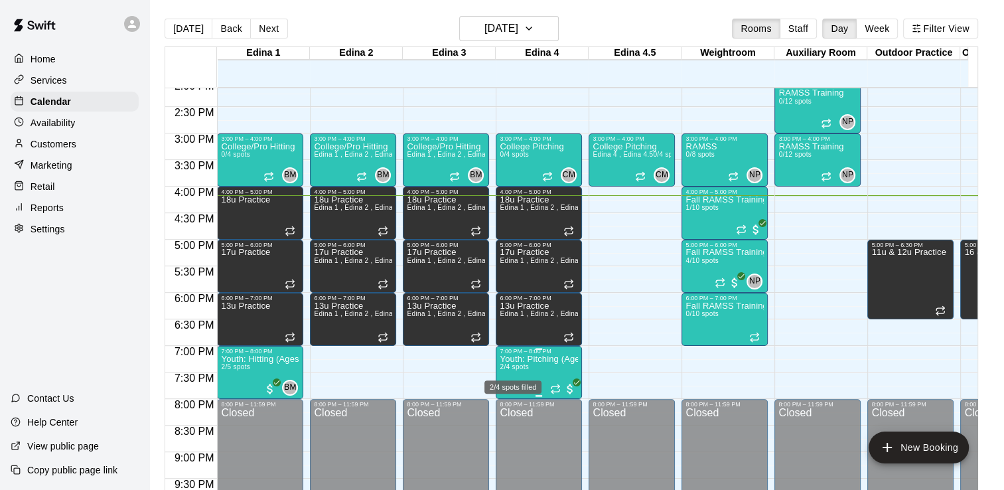
click at [525, 366] on span "2/4 spots" at bounding box center [514, 366] width 29 height 7
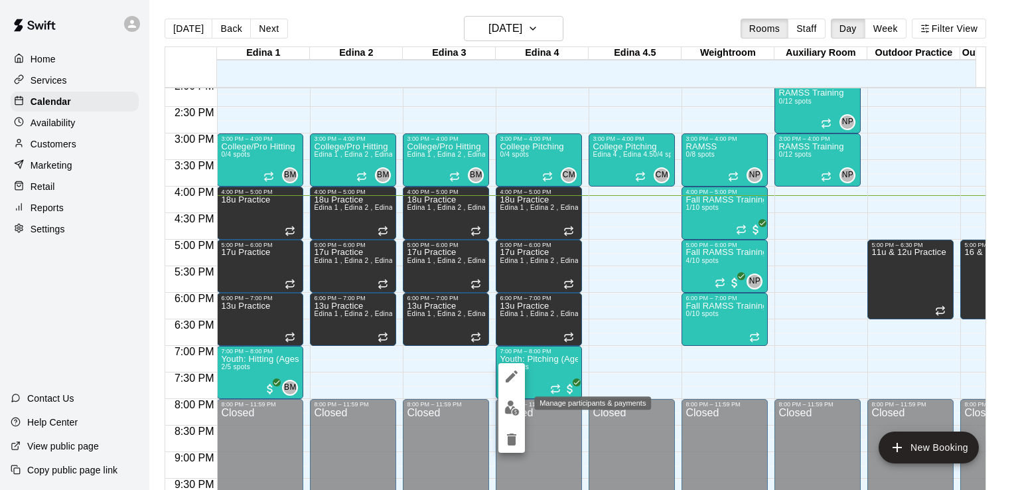
click at [512, 402] on img "edit" at bounding box center [511, 407] width 15 height 15
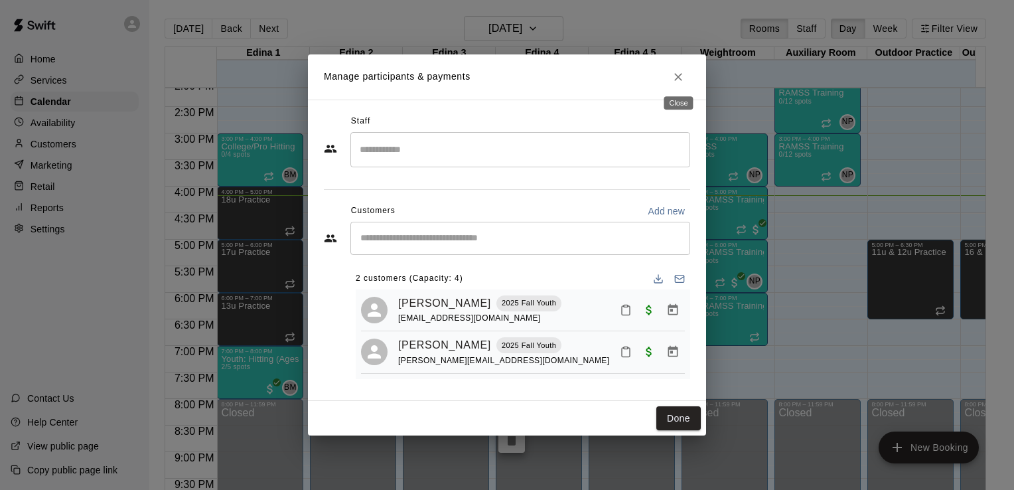
click at [680, 76] on icon "Close" at bounding box center [678, 76] width 13 height 13
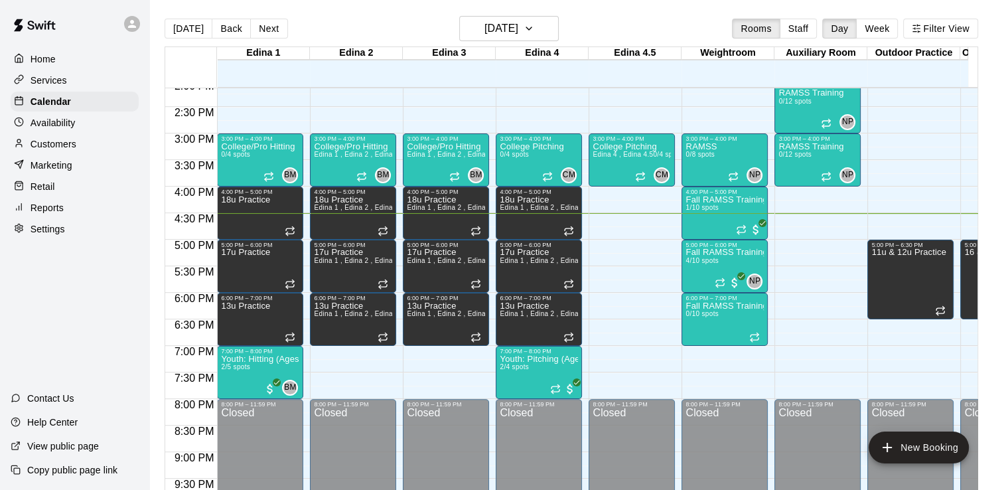
click at [53, 81] on p "Services" at bounding box center [49, 80] width 36 height 13
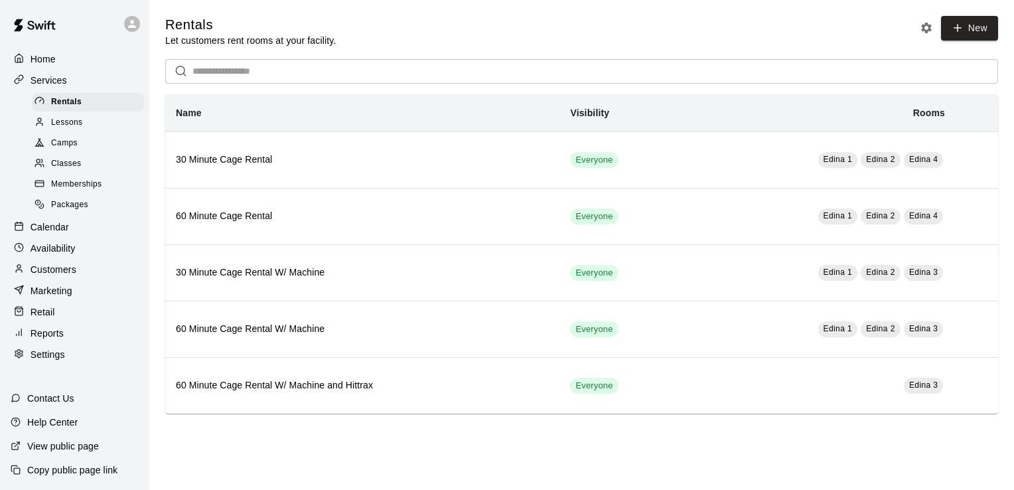
click at [71, 171] on span "Classes" at bounding box center [66, 163] width 30 height 13
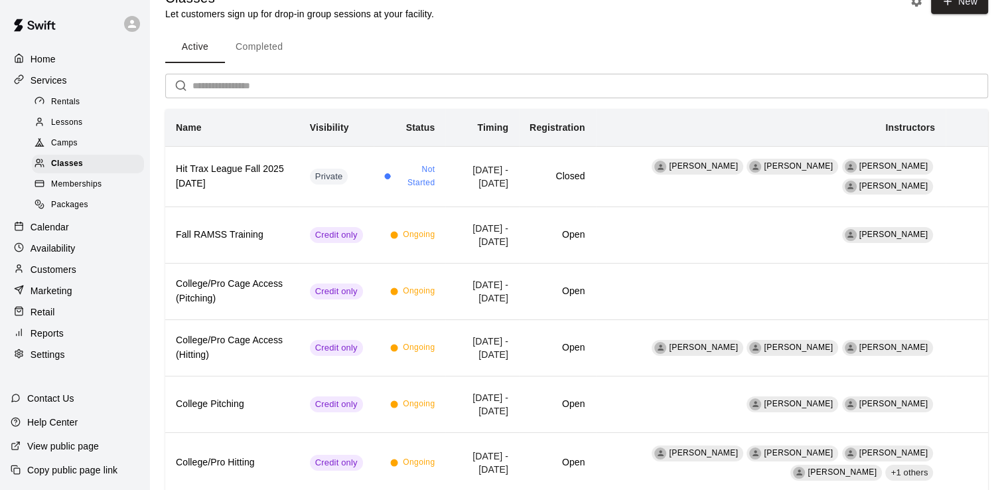
scroll to position [53, 0]
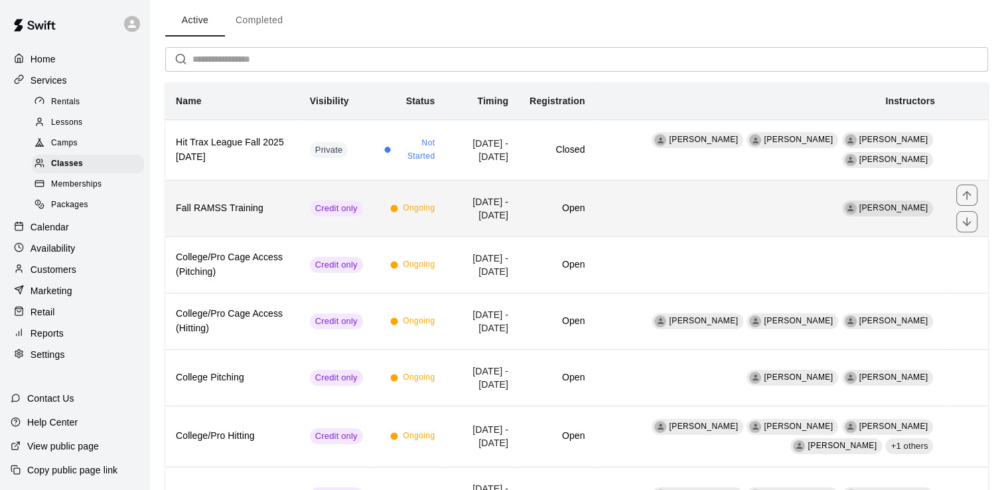
click at [289, 202] on h6 "Fall RAMSS Training" at bounding box center [232, 208] width 113 height 15
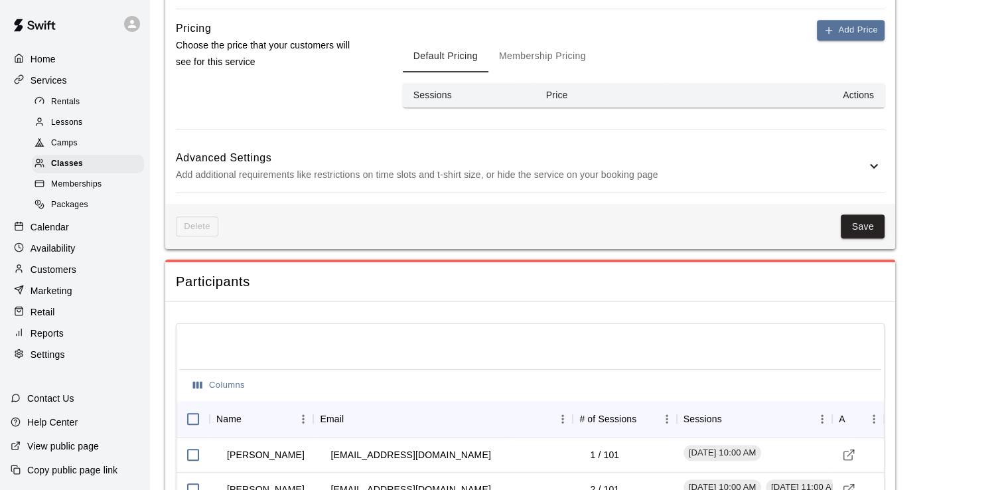
scroll to position [839, 0]
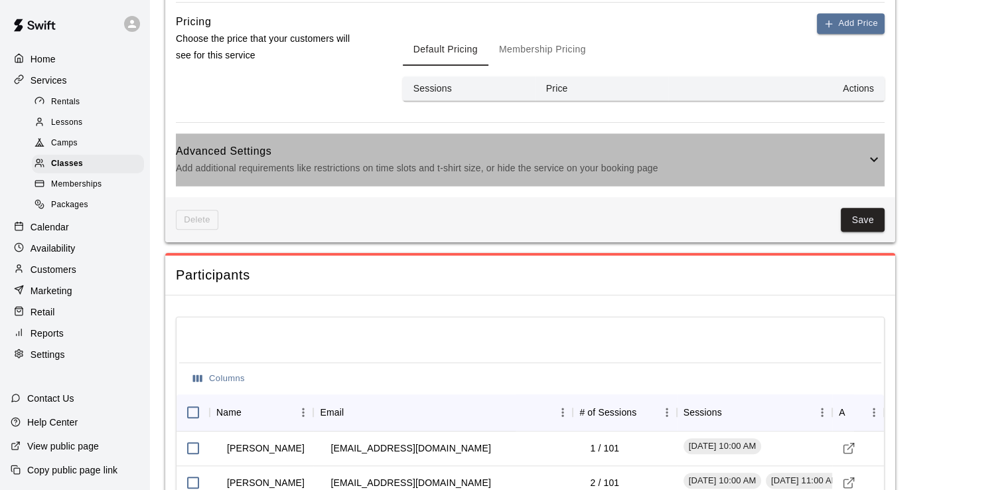
click at [876, 157] on icon at bounding box center [874, 159] width 8 height 5
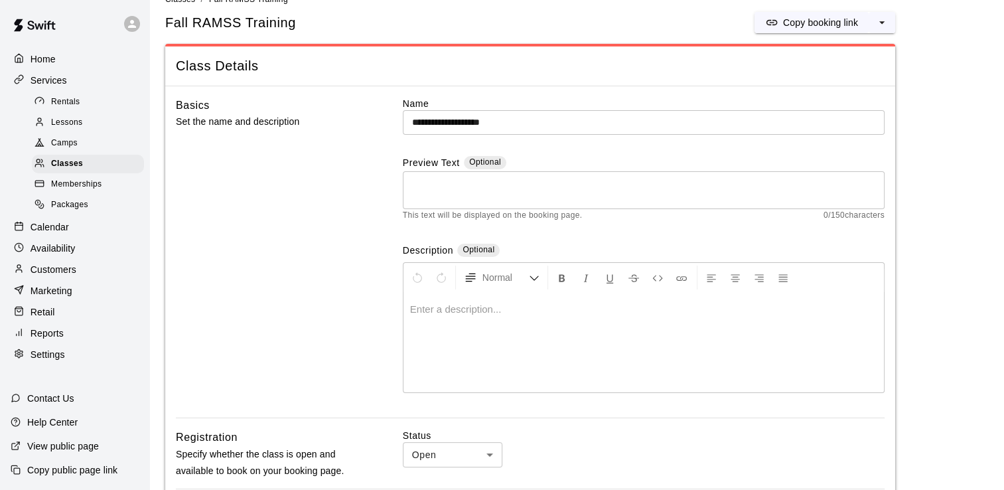
scroll to position [0, 0]
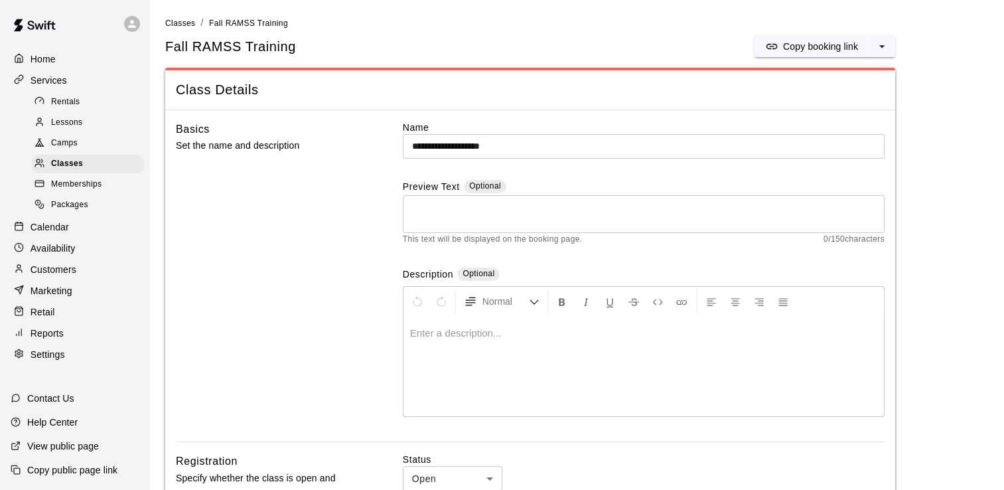
click at [40, 60] on p "Home" at bounding box center [43, 58] width 25 height 13
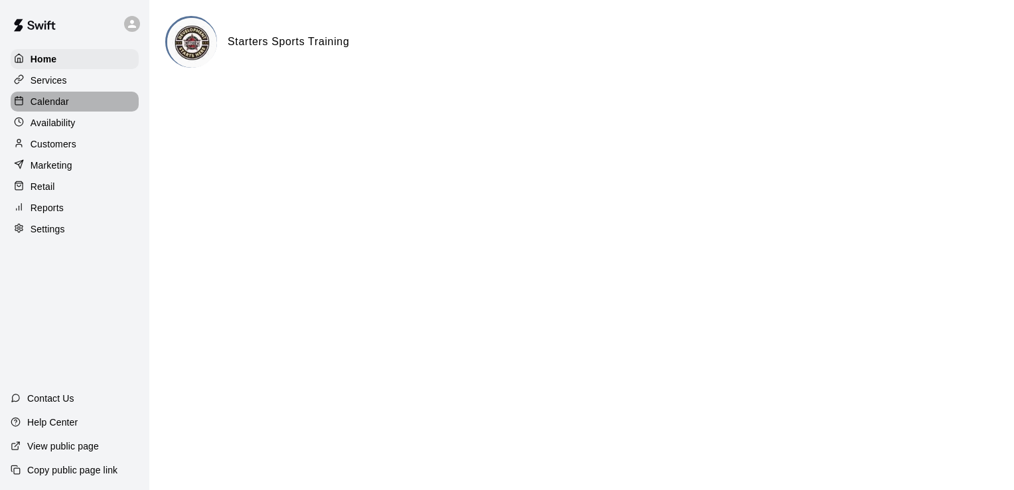
click at [76, 110] on div "Calendar" at bounding box center [75, 102] width 128 height 20
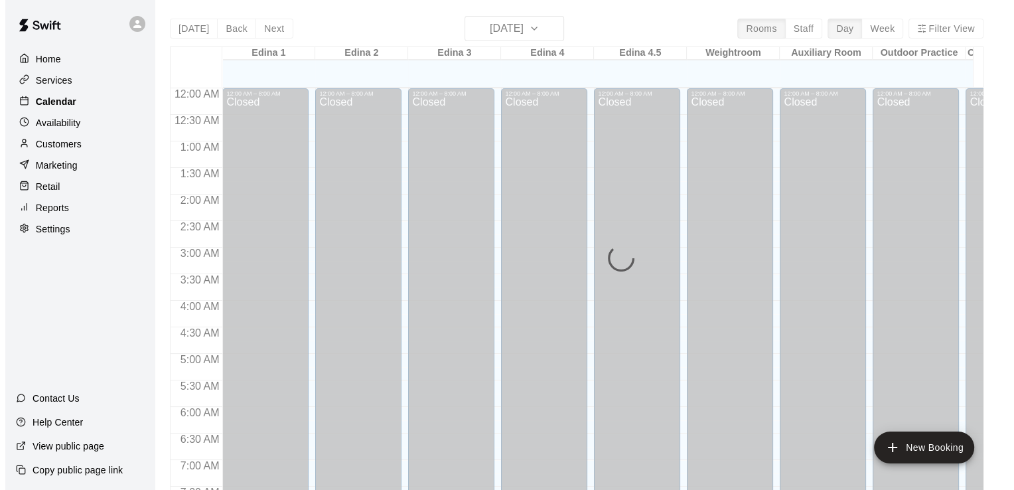
scroll to position [816, 0]
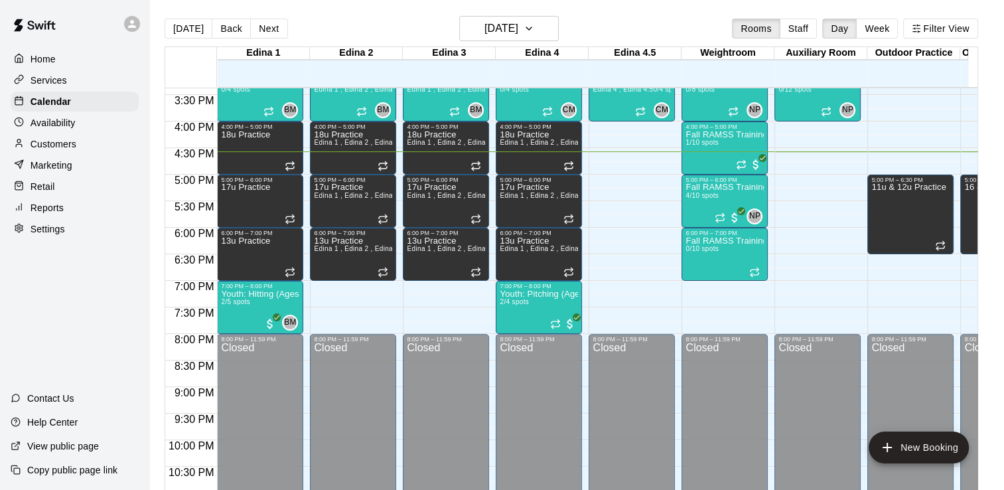
click at [398, 228] on div at bounding box center [357, 234] width 92 height 13
click at [534, 29] on icon "button" at bounding box center [529, 29] width 11 height 16
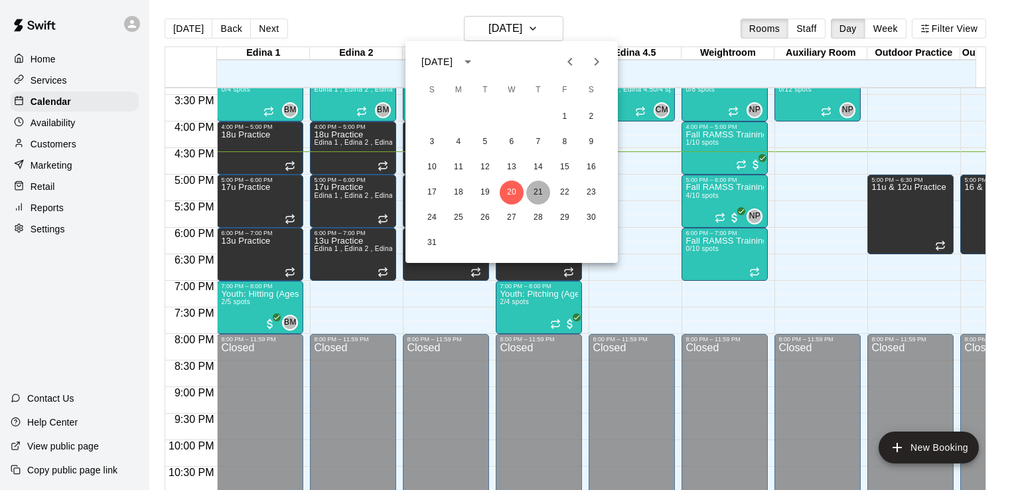
click at [532, 193] on button "21" at bounding box center [538, 192] width 24 height 24
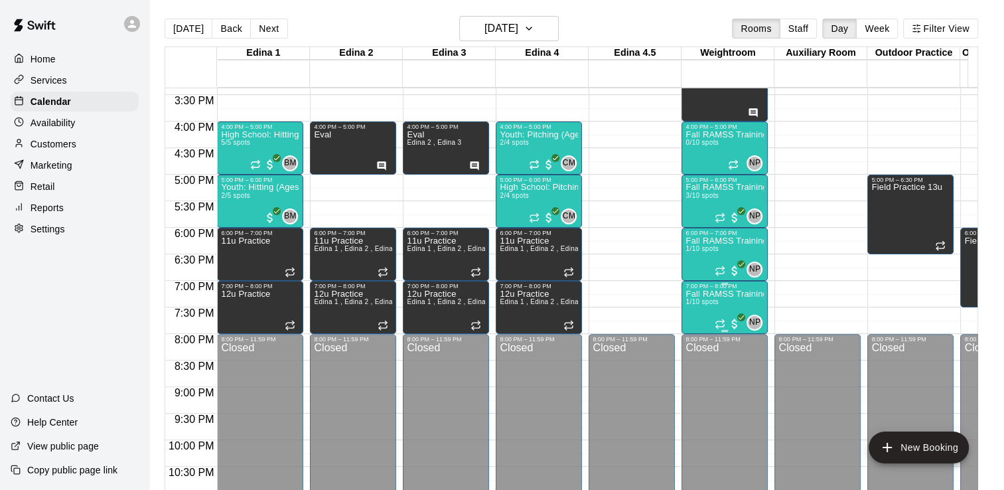
click at [703, 294] on p "Fall RAMSS Training" at bounding box center [724, 294] width 78 height 0
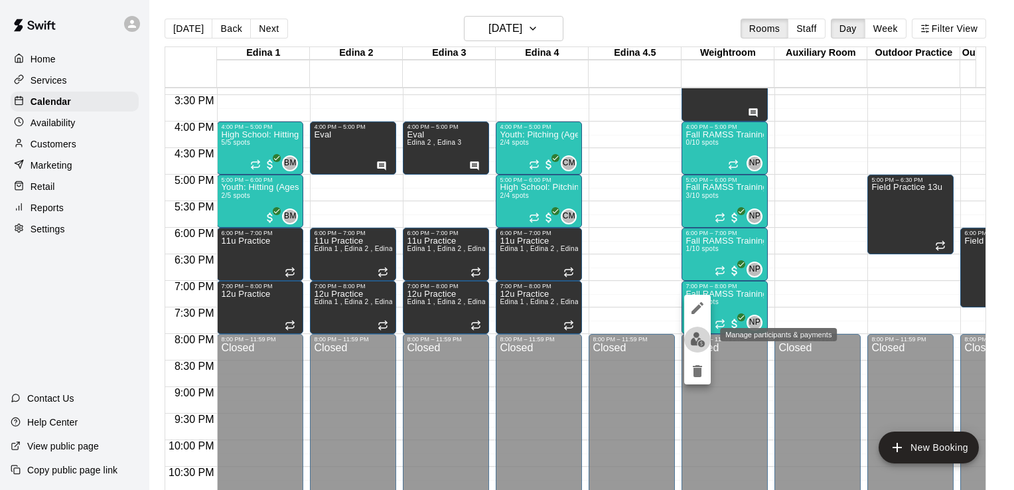
click at [693, 334] on img "edit" at bounding box center [697, 339] width 15 height 15
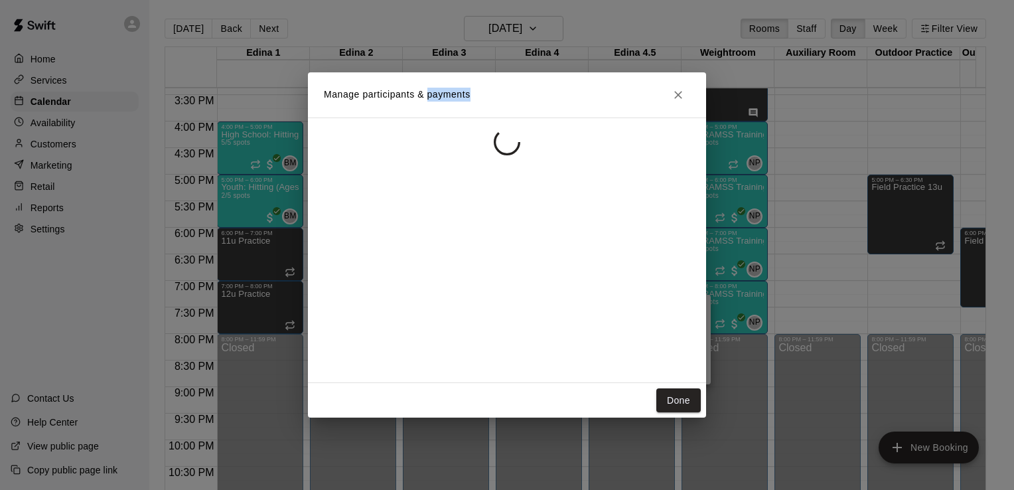
click at [693, 334] on div at bounding box center [507, 249] width 398 height 265
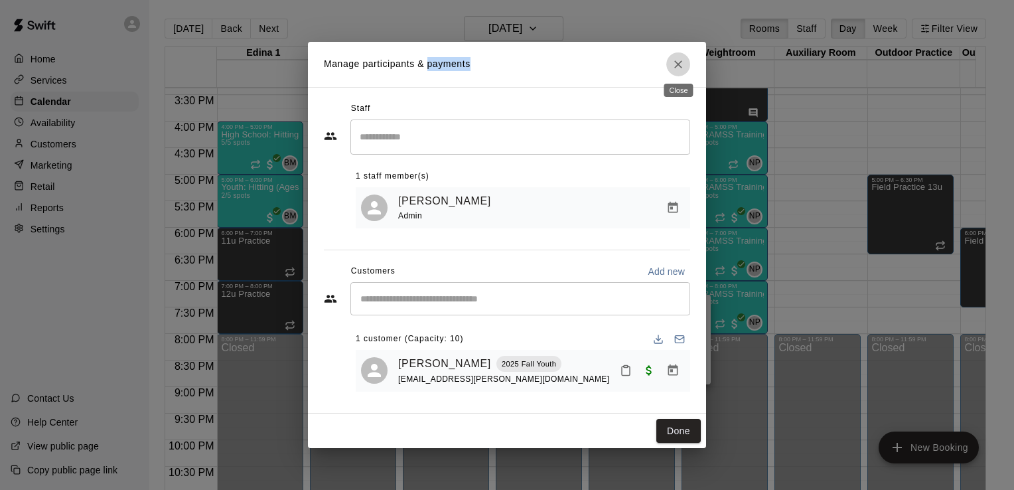
click at [682, 62] on icon "Close" at bounding box center [678, 64] width 13 height 13
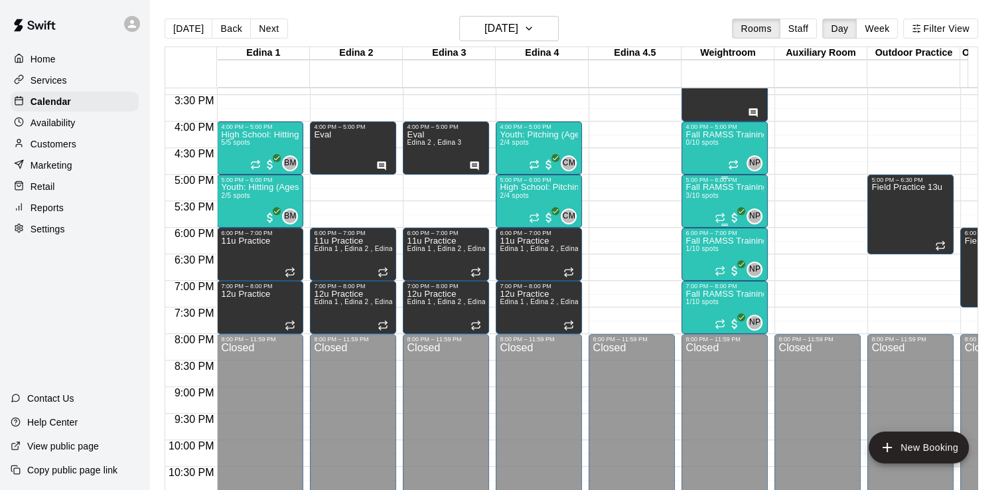
click at [711, 187] on p "Fall RAMSS Training" at bounding box center [724, 187] width 78 height 0
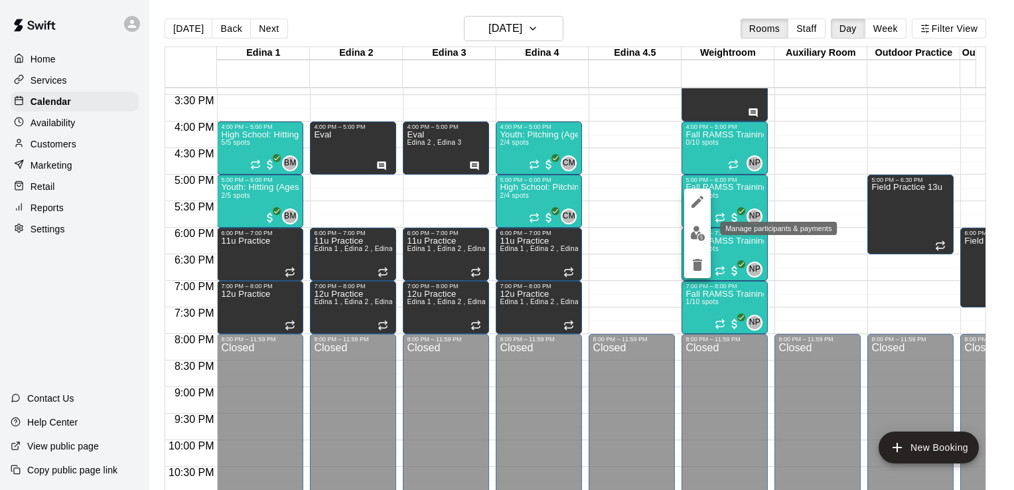
click at [697, 230] on img "edit" at bounding box center [697, 233] width 15 height 15
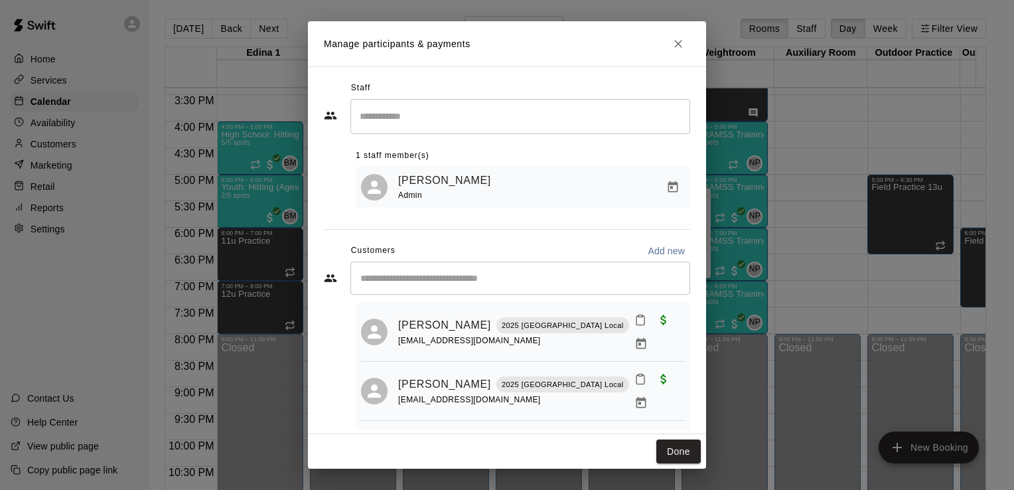
scroll to position [36, 0]
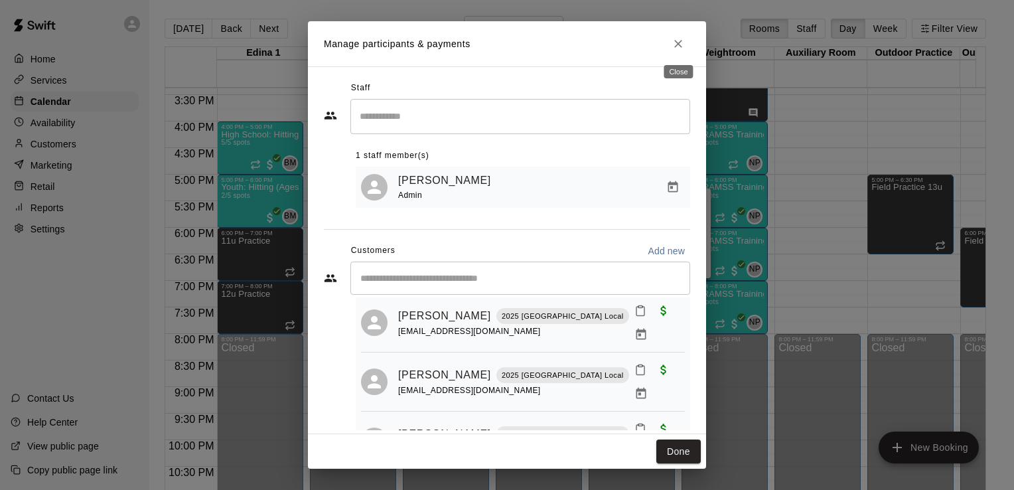
click at [679, 44] on icon "Close" at bounding box center [678, 44] width 8 height 8
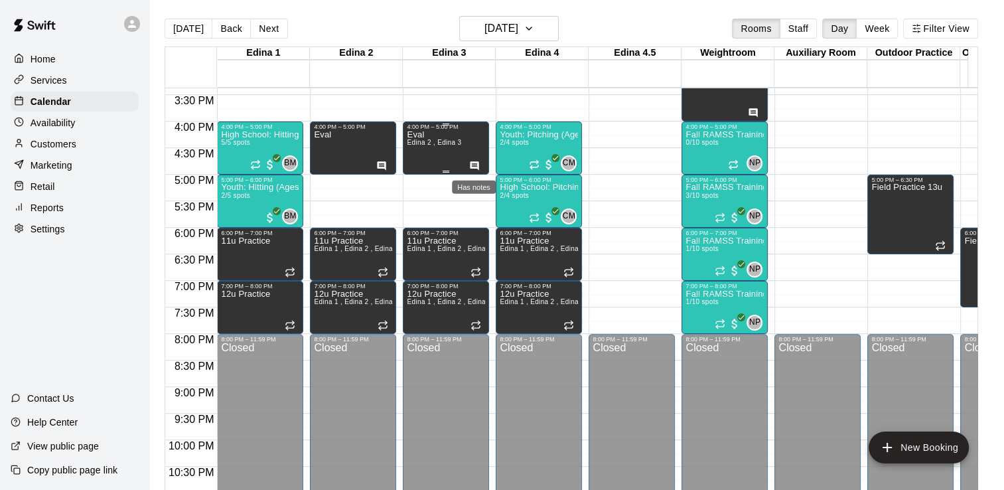
click at [472, 164] on icon "Has notes" at bounding box center [474, 165] width 9 height 9
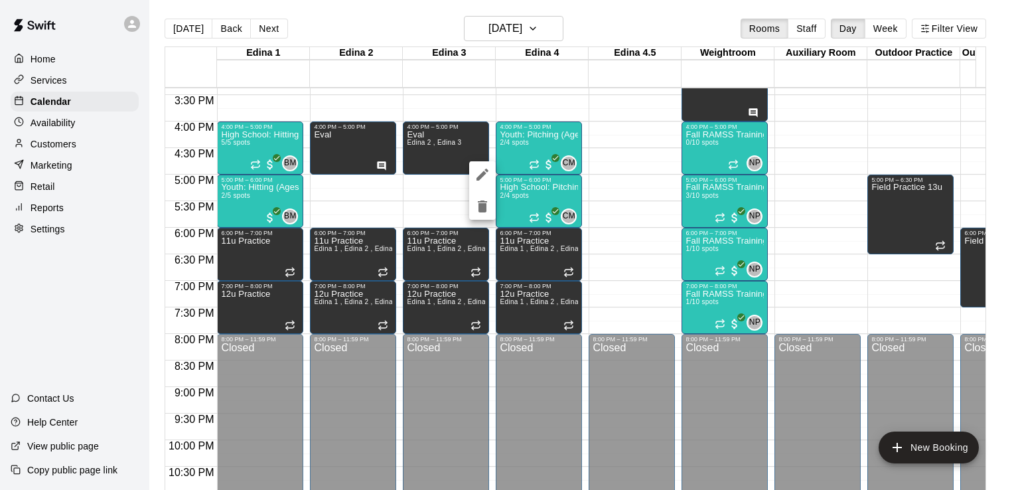
click at [470, 146] on div at bounding box center [507, 245] width 1014 height 490
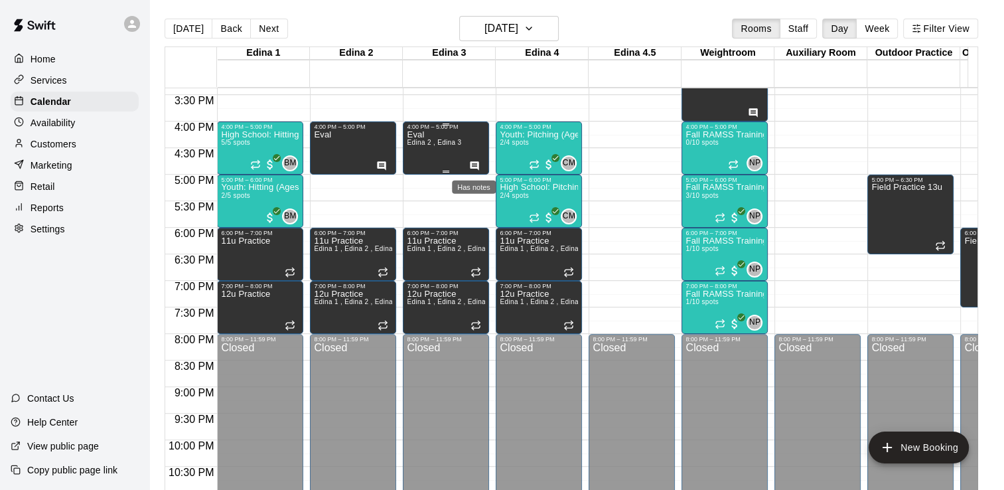
click at [474, 164] on icon "Has notes" at bounding box center [474, 165] width 9 height 9
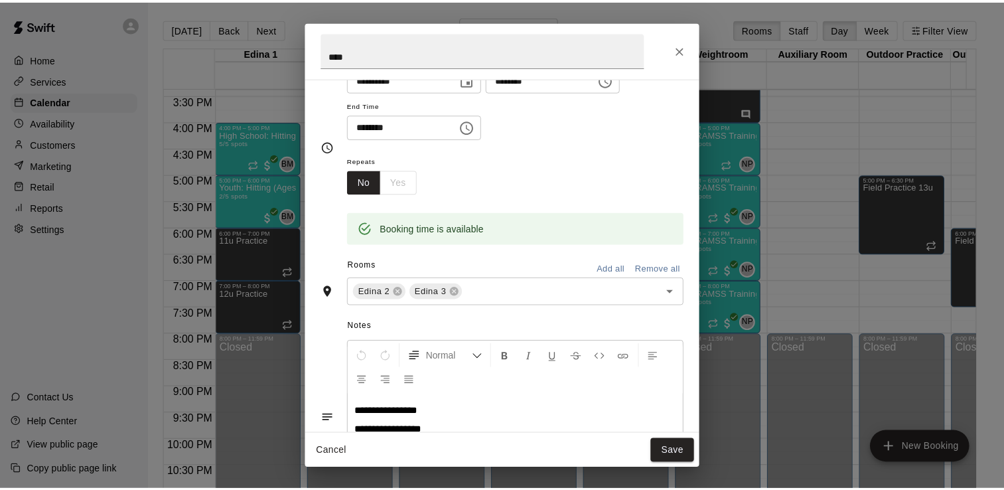
scroll to position [0, 0]
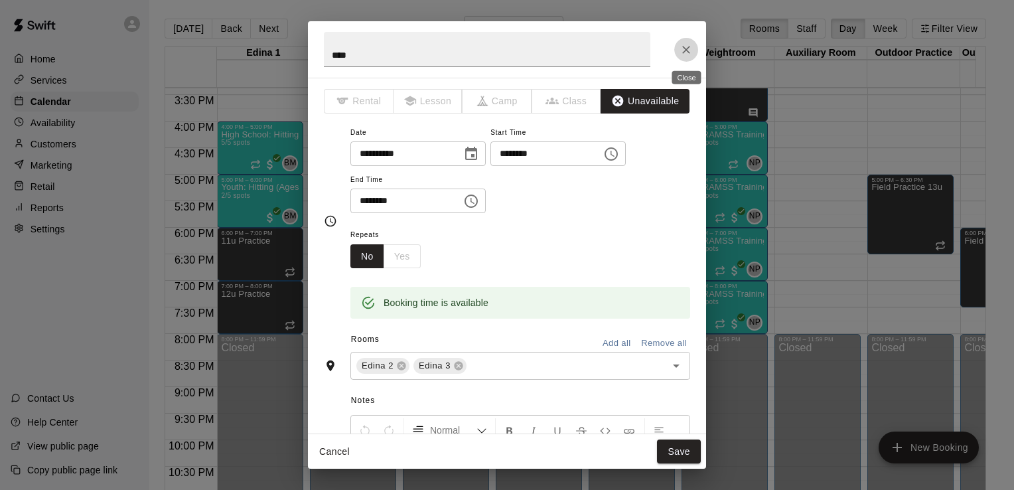
click at [685, 46] on icon "Close" at bounding box center [686, 49] width 13 height 13
